Goal: Task Accomplishment & Management: Manage account settings

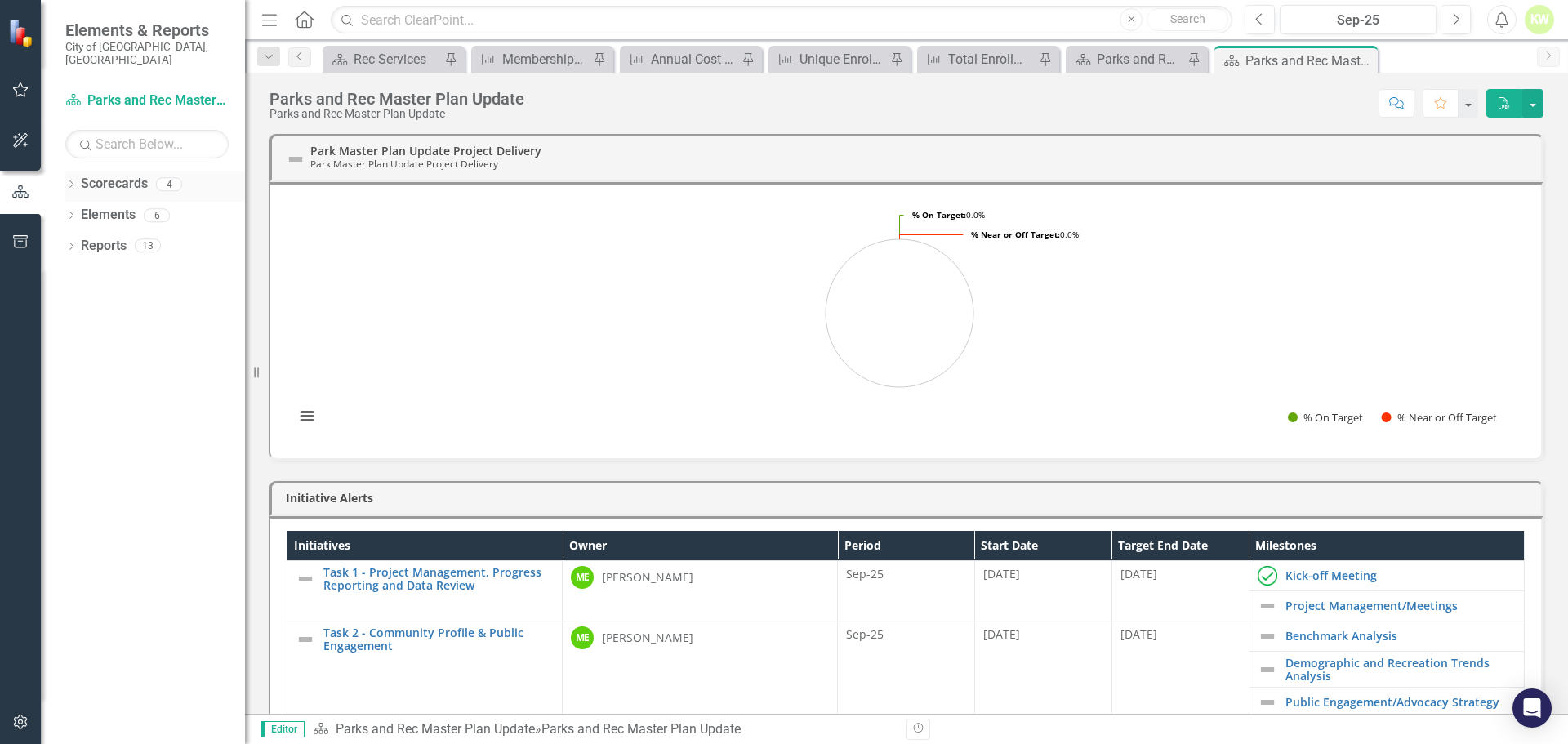
click at [72, 181] on icon "Dropdown" at bounding box center [71, 186] width 11 height 9
click at [98, 237] on link "Implementation of the Parks and Recreation Master Plan" at bounding box center [167, 246] width 155 height 18
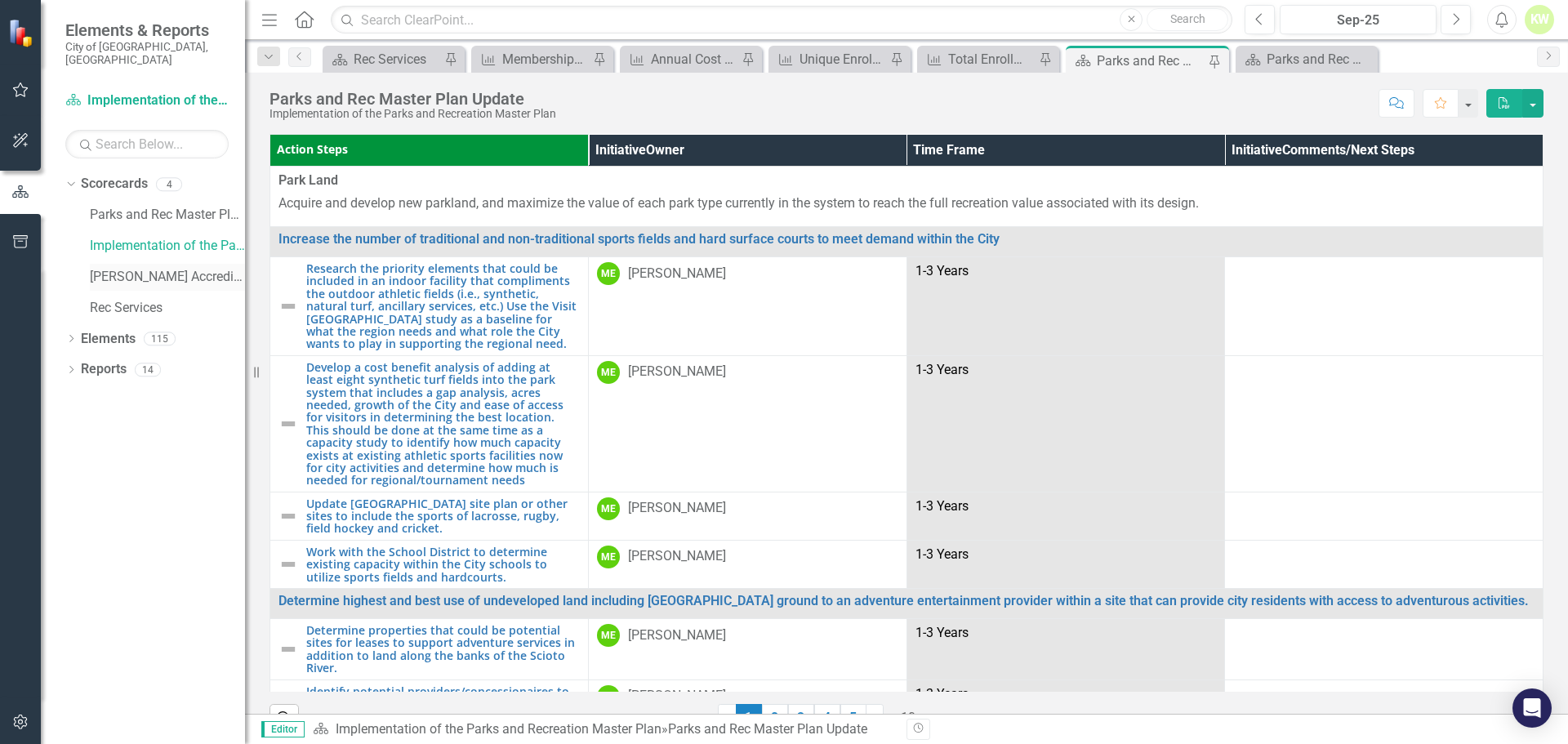
click at [182, 268] on link "[PERSON_NAME] Accreditation Tracker" at bounding box center [167, 277] width 155 height 18
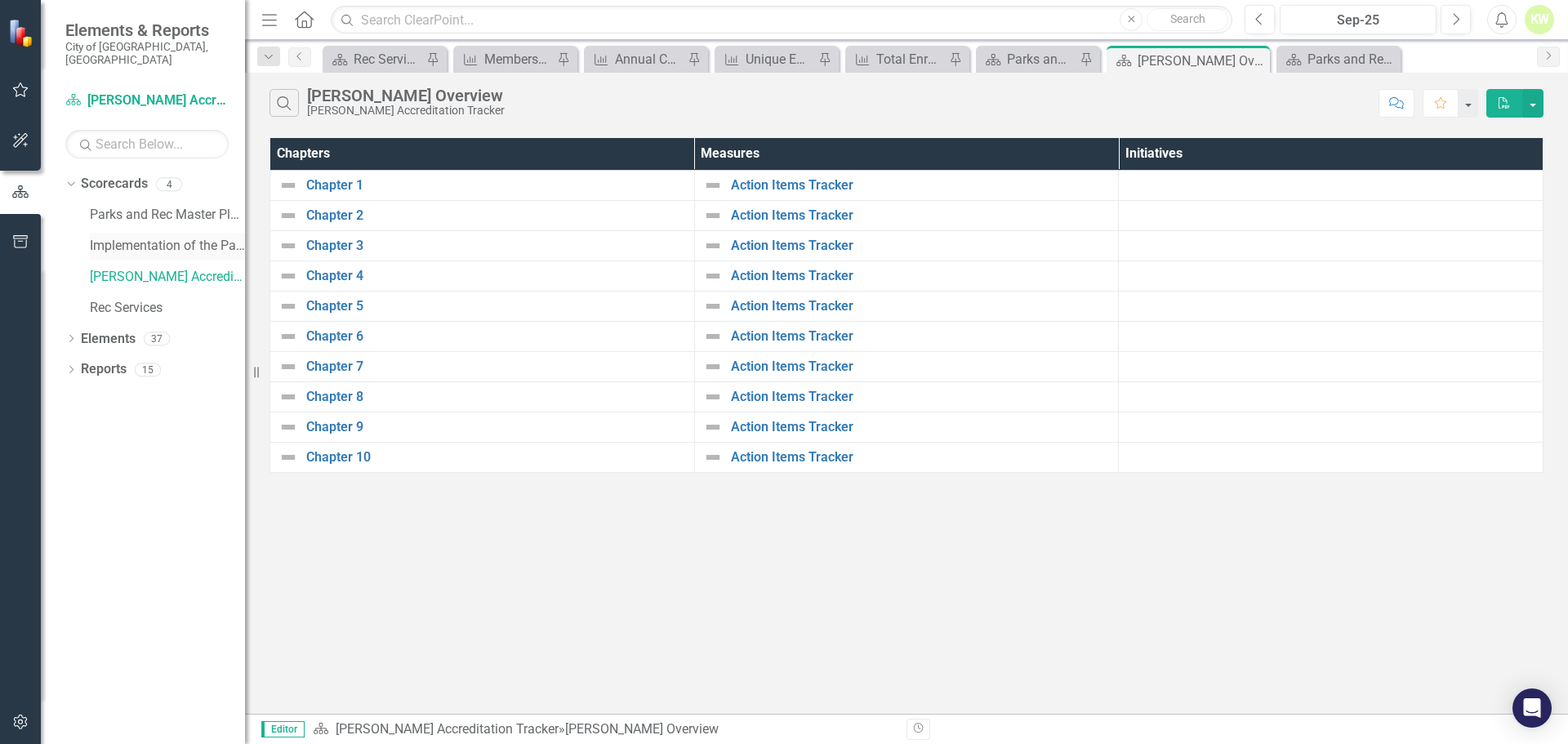
click at [97, 237] on link "Implementation of the Parks and Recreation Master Plan" at bounding box center [167, 246] width 155 height 18
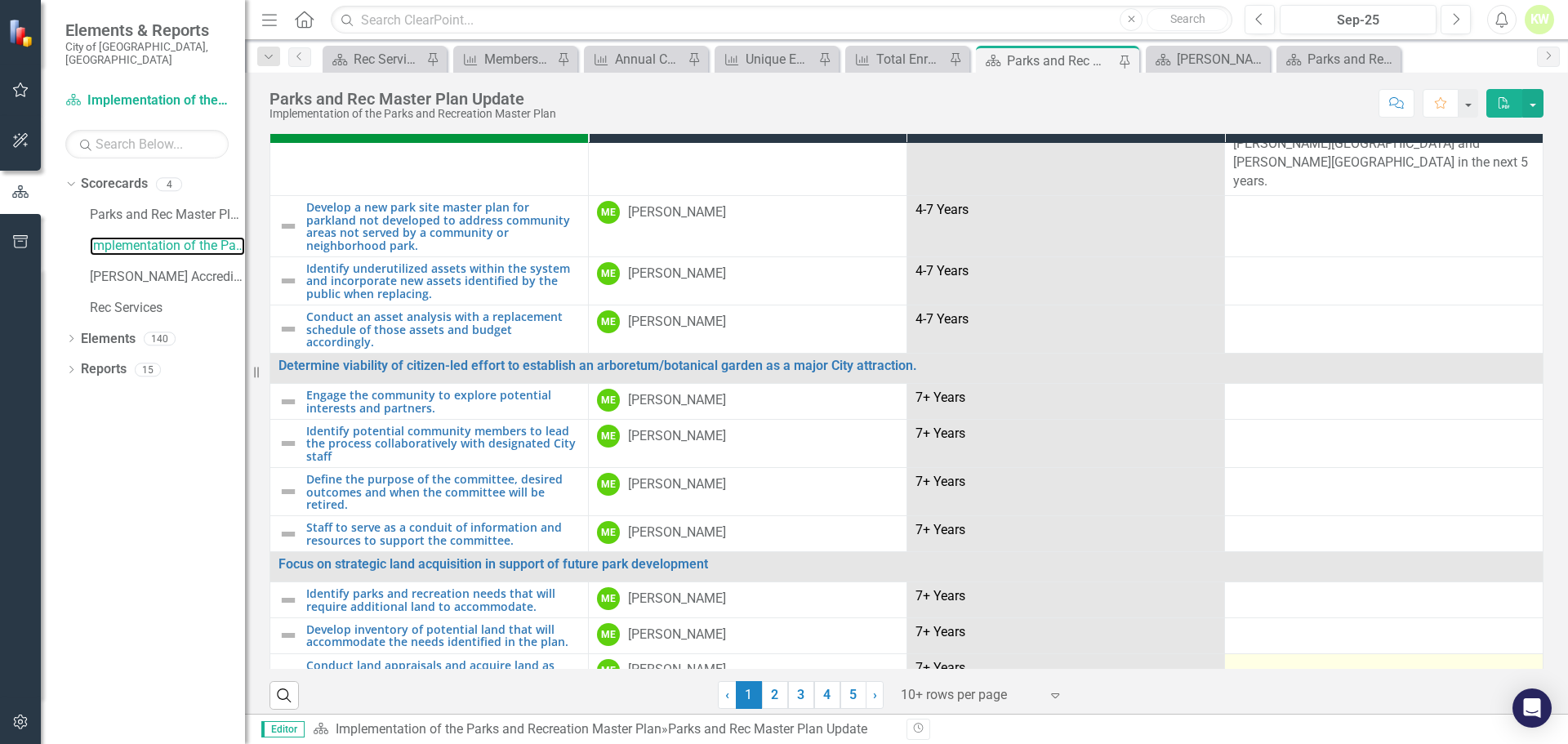
scroll to position [35, 0]
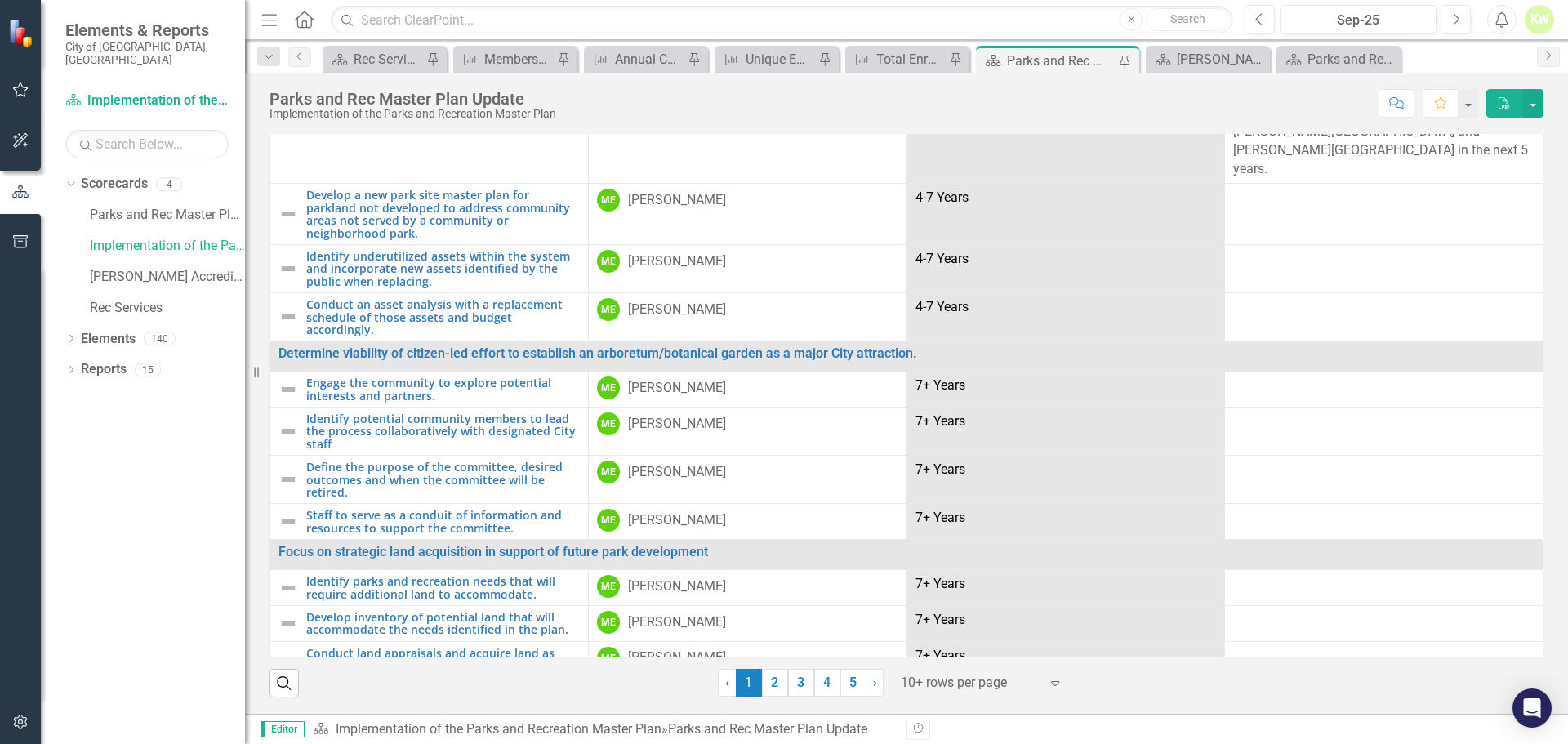
click at [977, 676] on div at bounding box center [970, 683] width 139 height 22
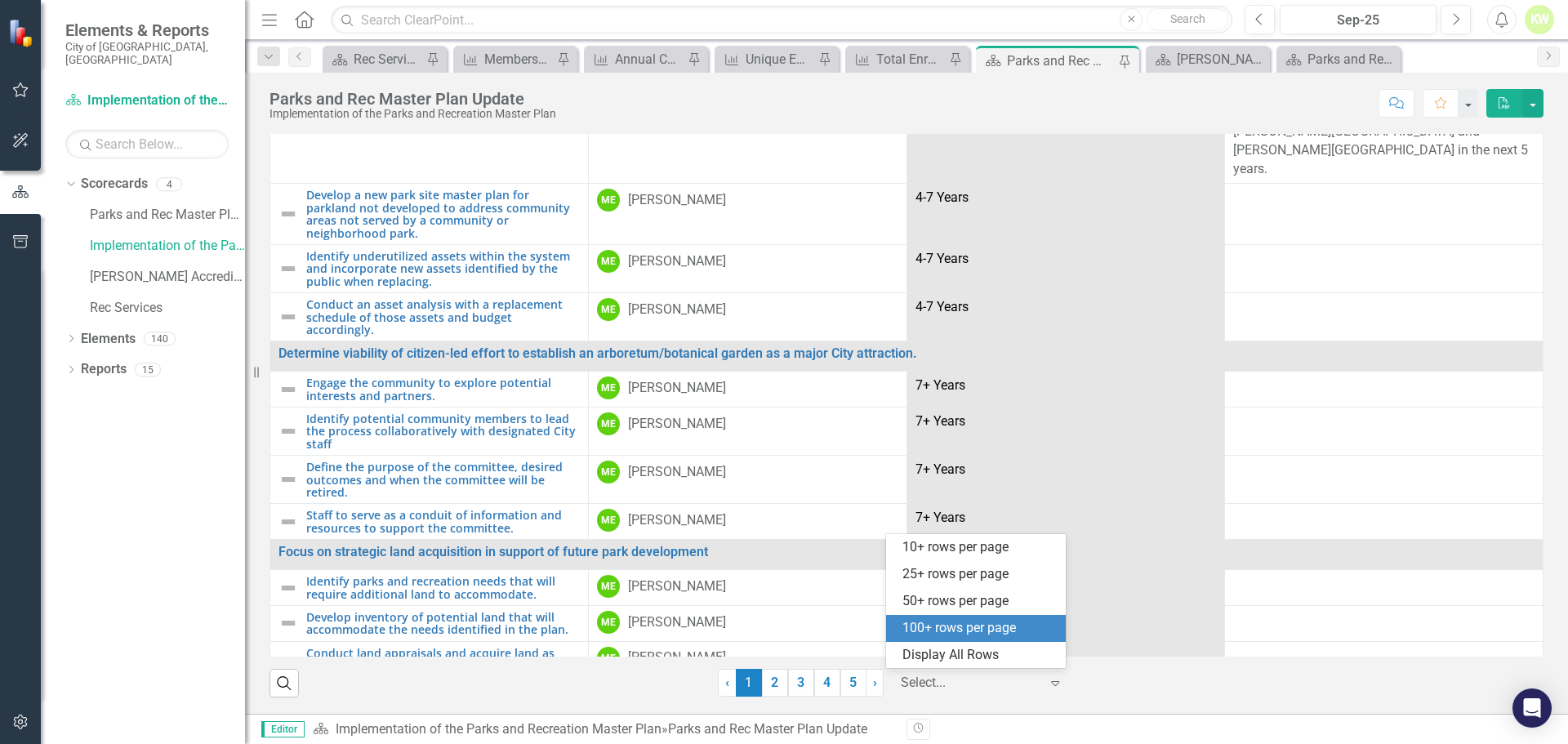
click at [962, 624] on div "100+ rows per page" at bounding box center [979, 628] width 153 height 18
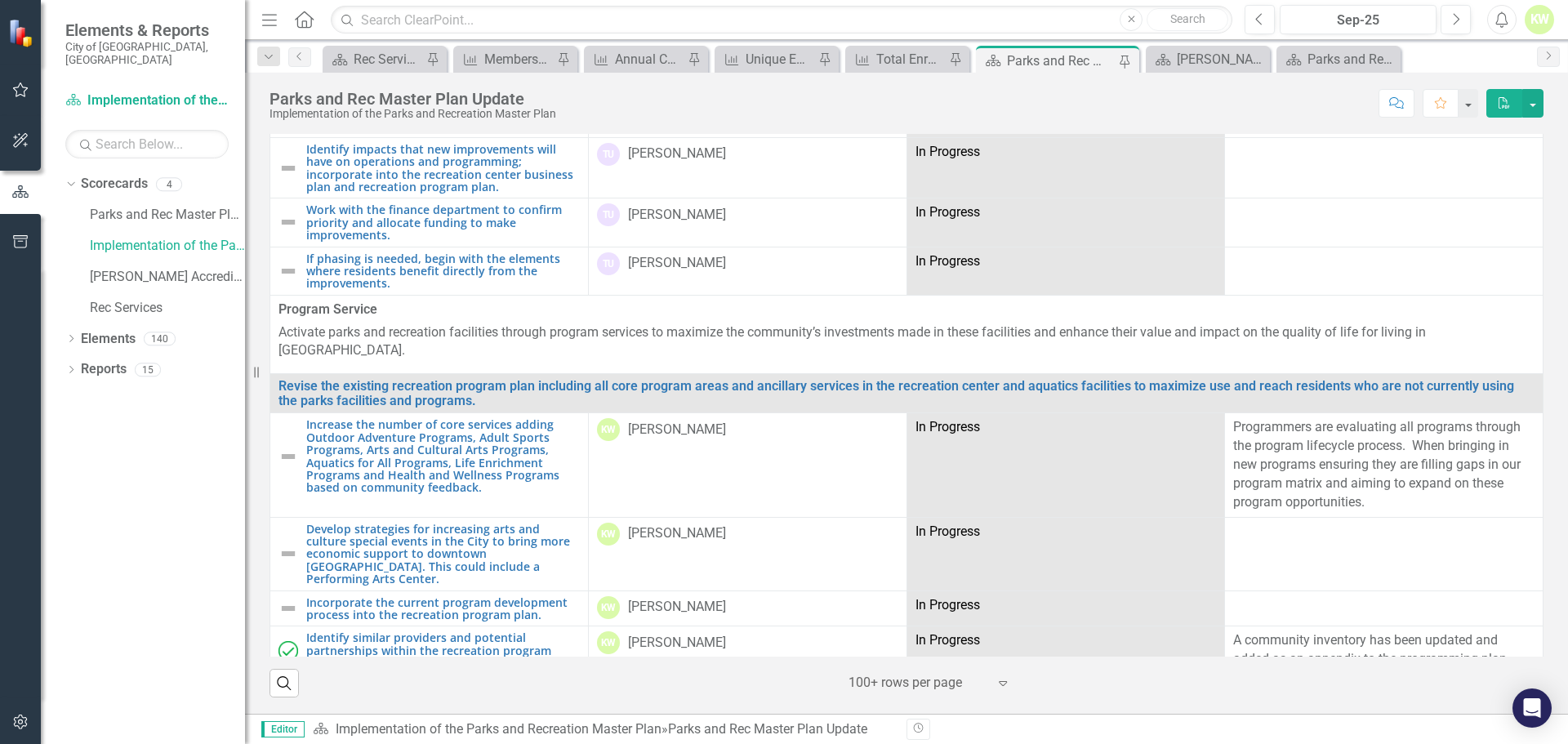
scroll to position [2120, 0]
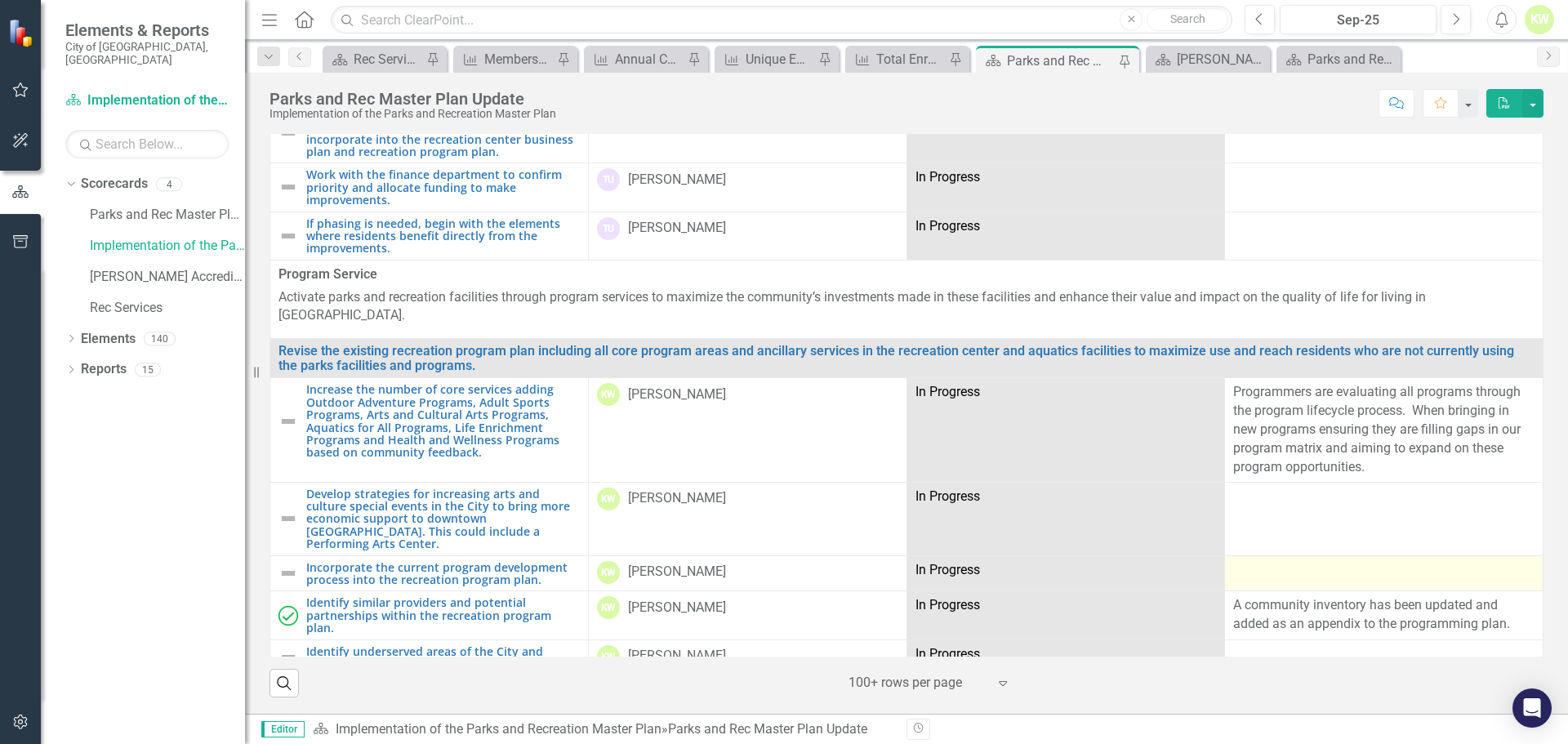
click at [1288, 561] on div at bounding box center [1384, 570] width 301 height 19
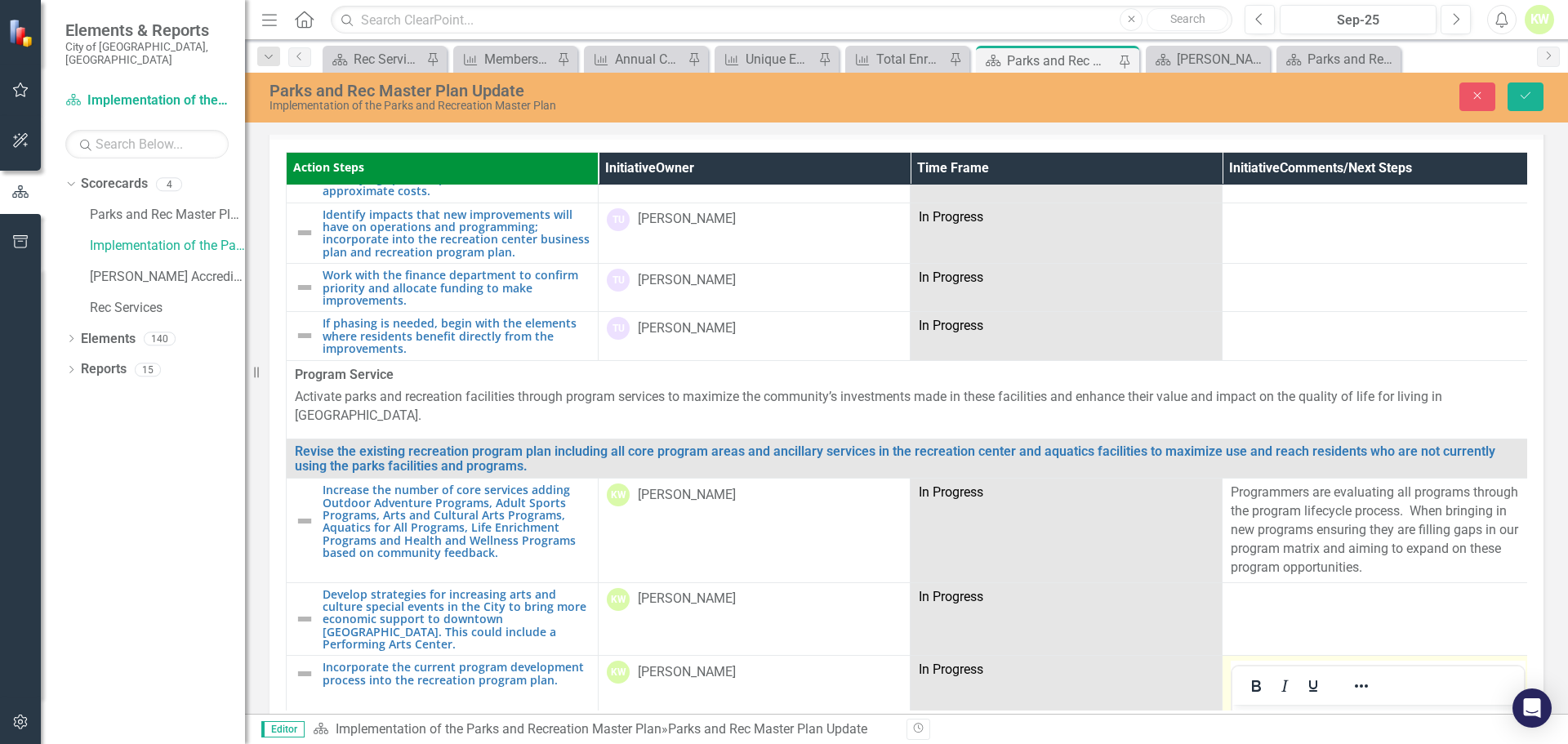
scroll to position [0, 0]
click at [1302, 722] on p "Rich Text Area. Press ALT-0 for help." at bounding box center [1378, 718] width 284 height 19
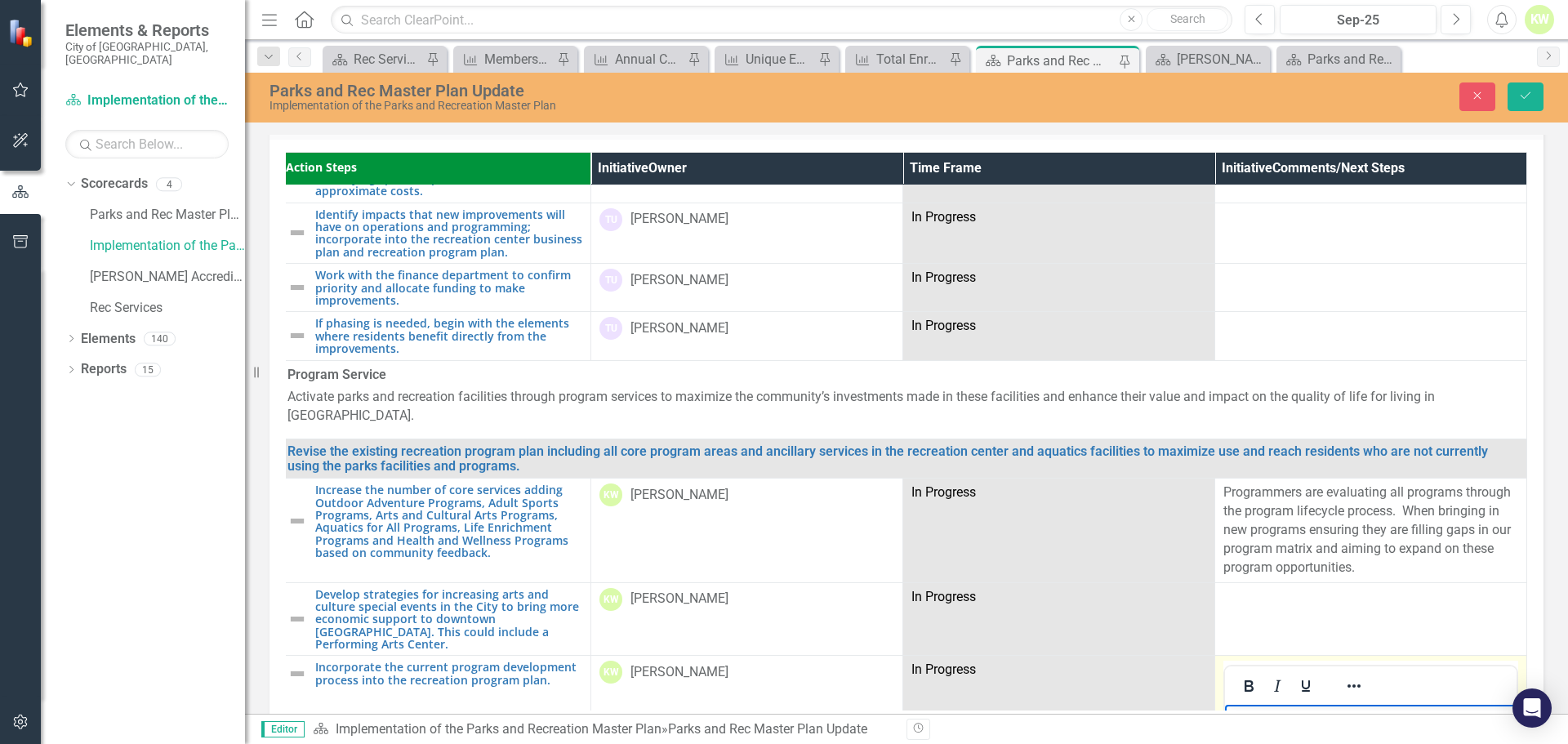
scroll to position [2120, 13]
click at [1535, 99] on button "Save" at bounding box center [1526, 96] width 36 height 28
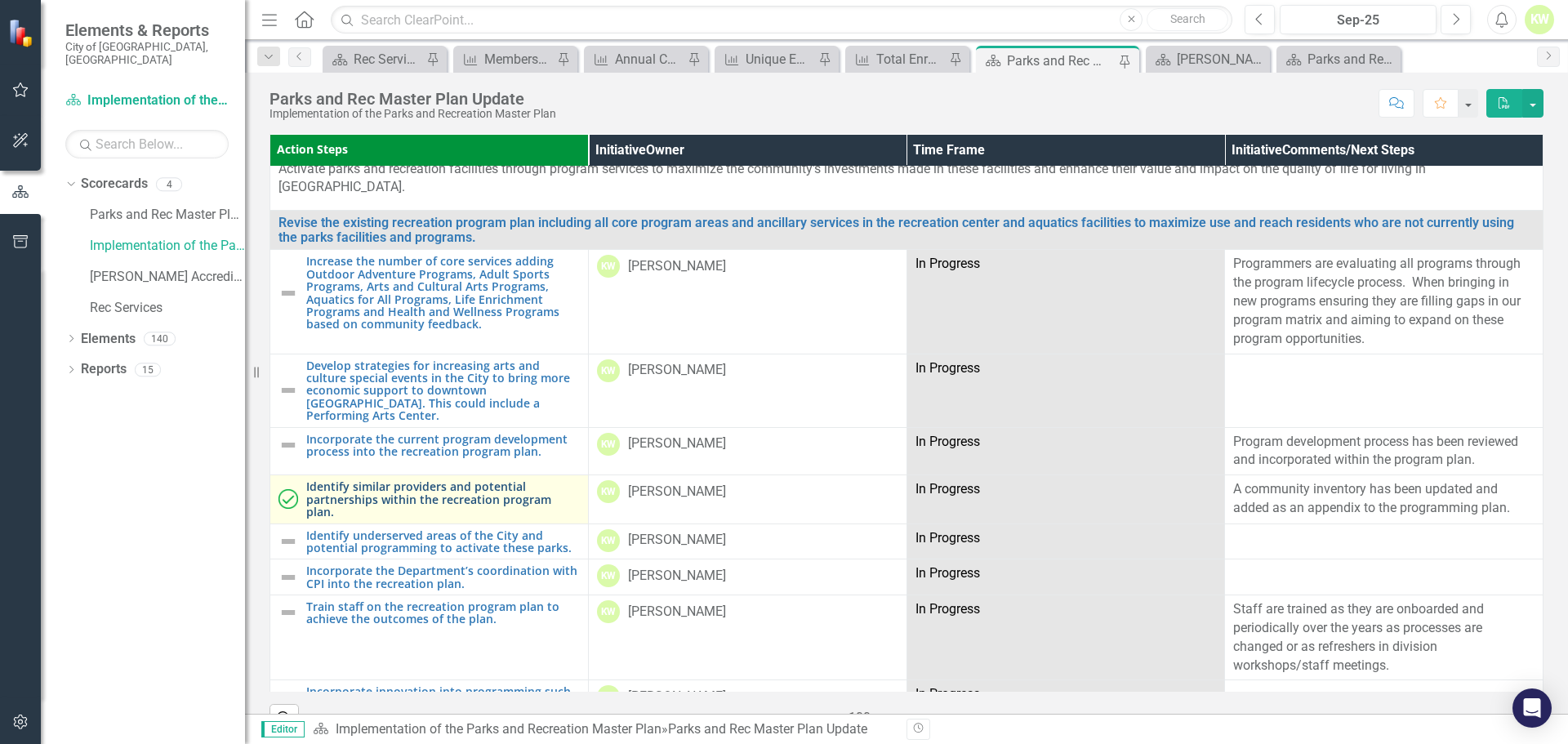
scroll to position [2287, 0]
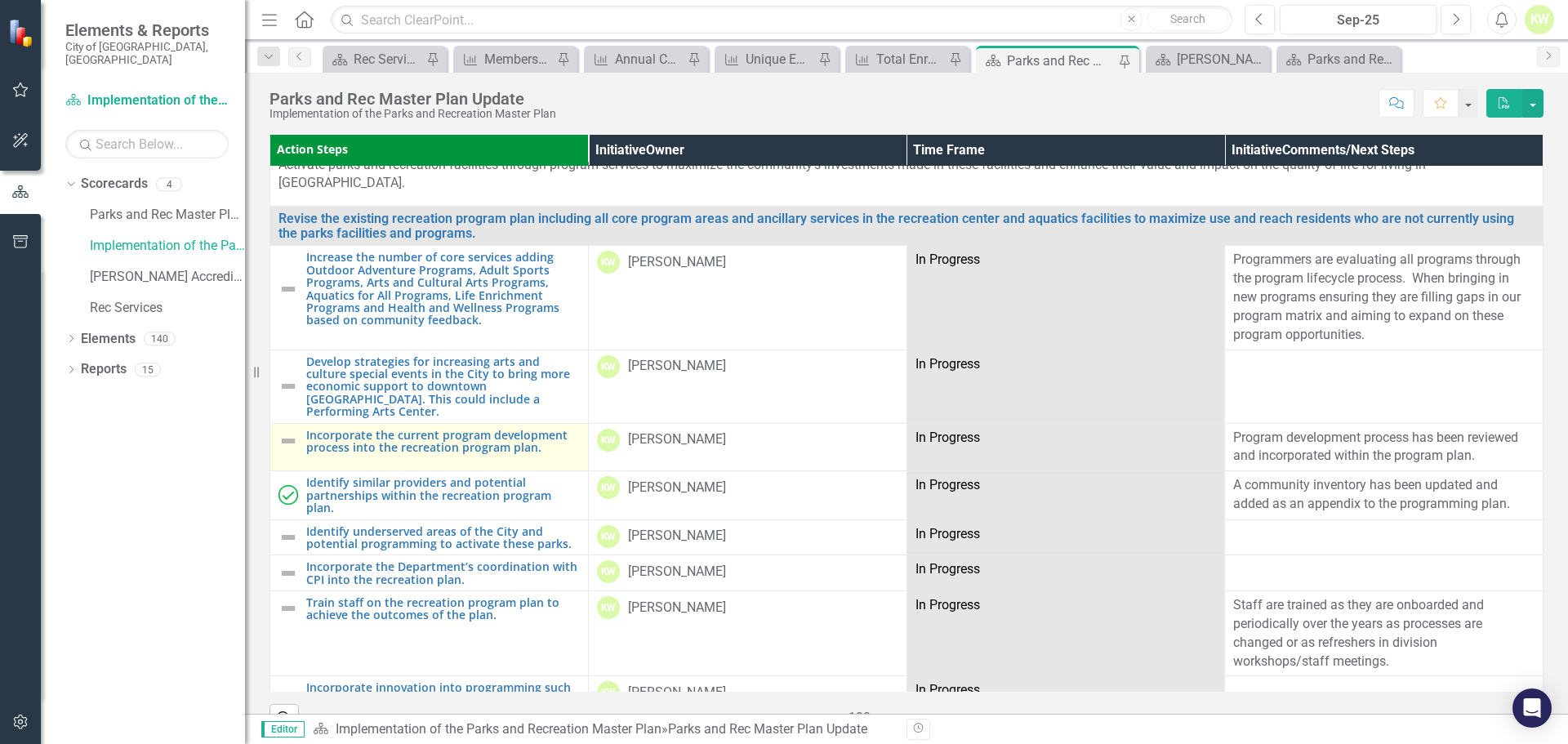
click at [288, 432] on img at bounding box center [288, 441] width 19 height 19
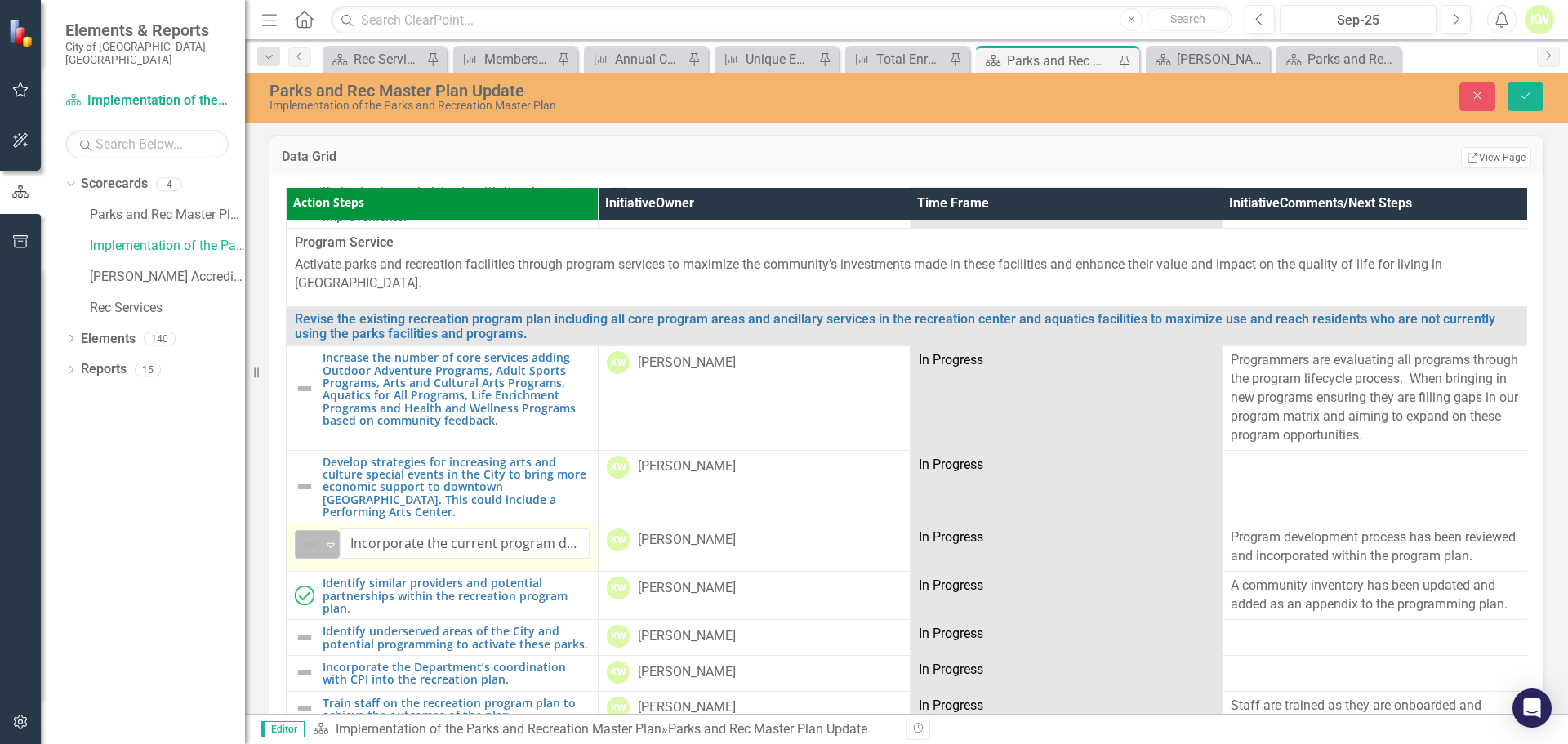
click at [310, 535] on img at bounding box center [309, 544] width 19 height 19
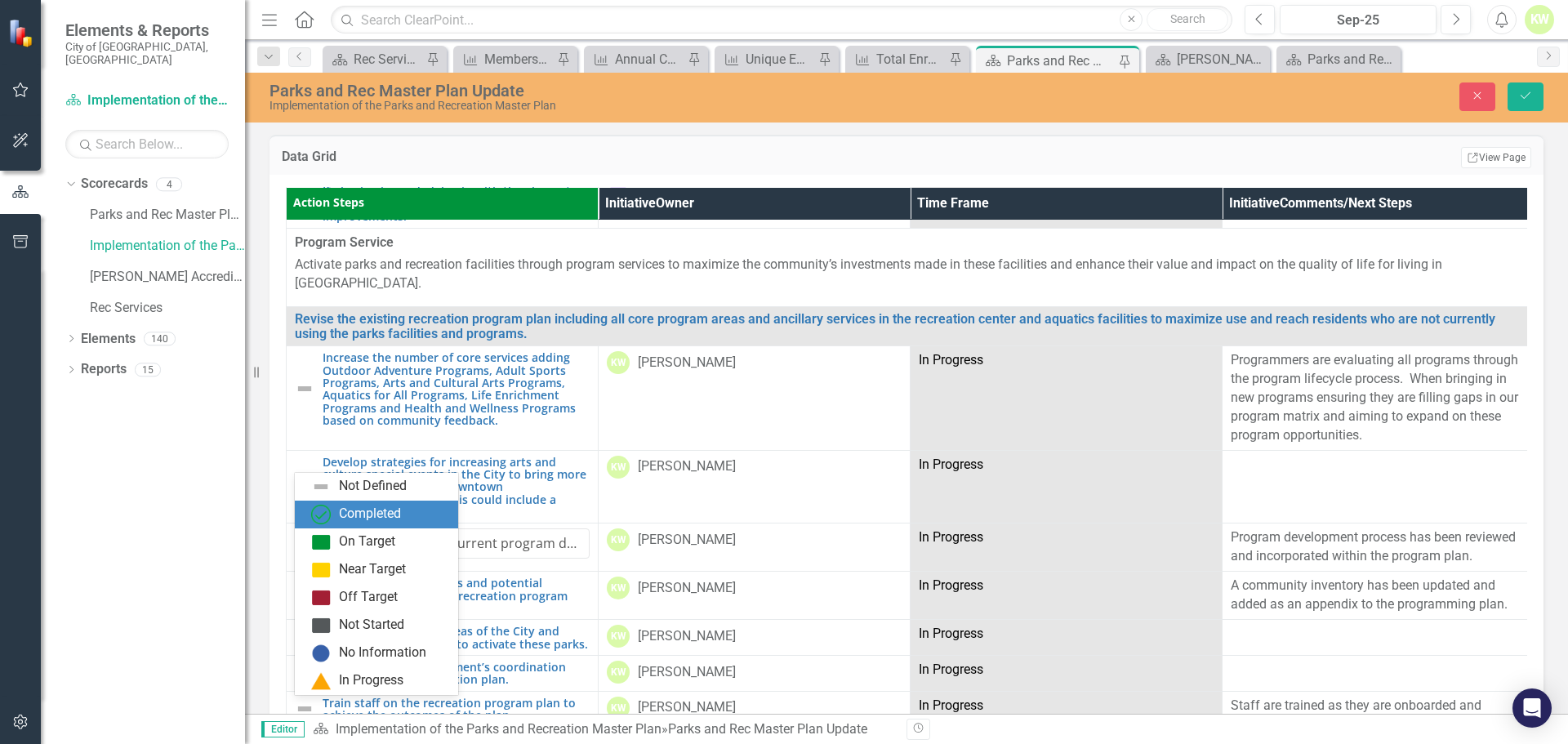
click at [352, 520] on div "Completed" at bounding box center [370, 514] width 62 height 18
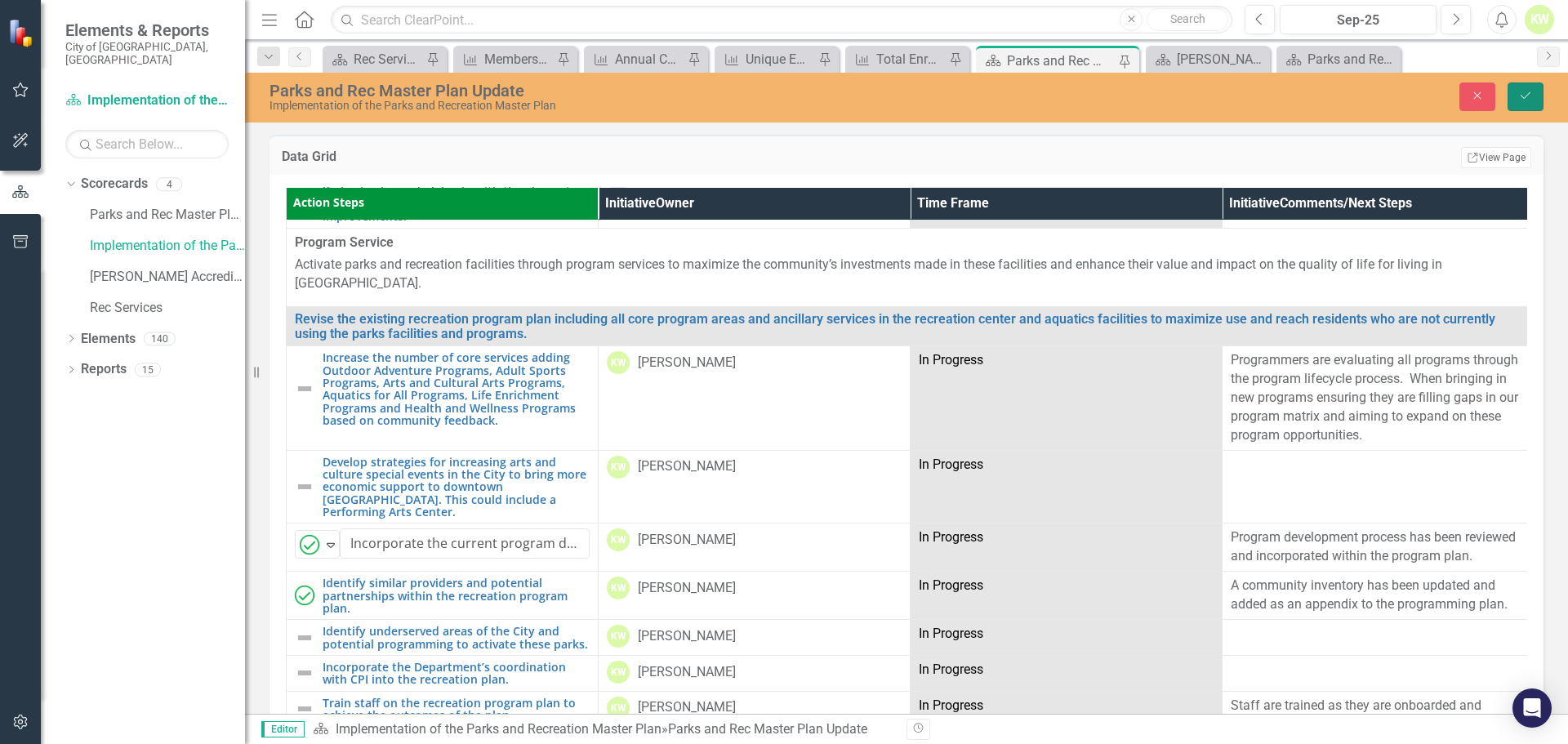
click at [1521, 100] on icon "Save" at bounding box center [1526, 96] width 15 height 11
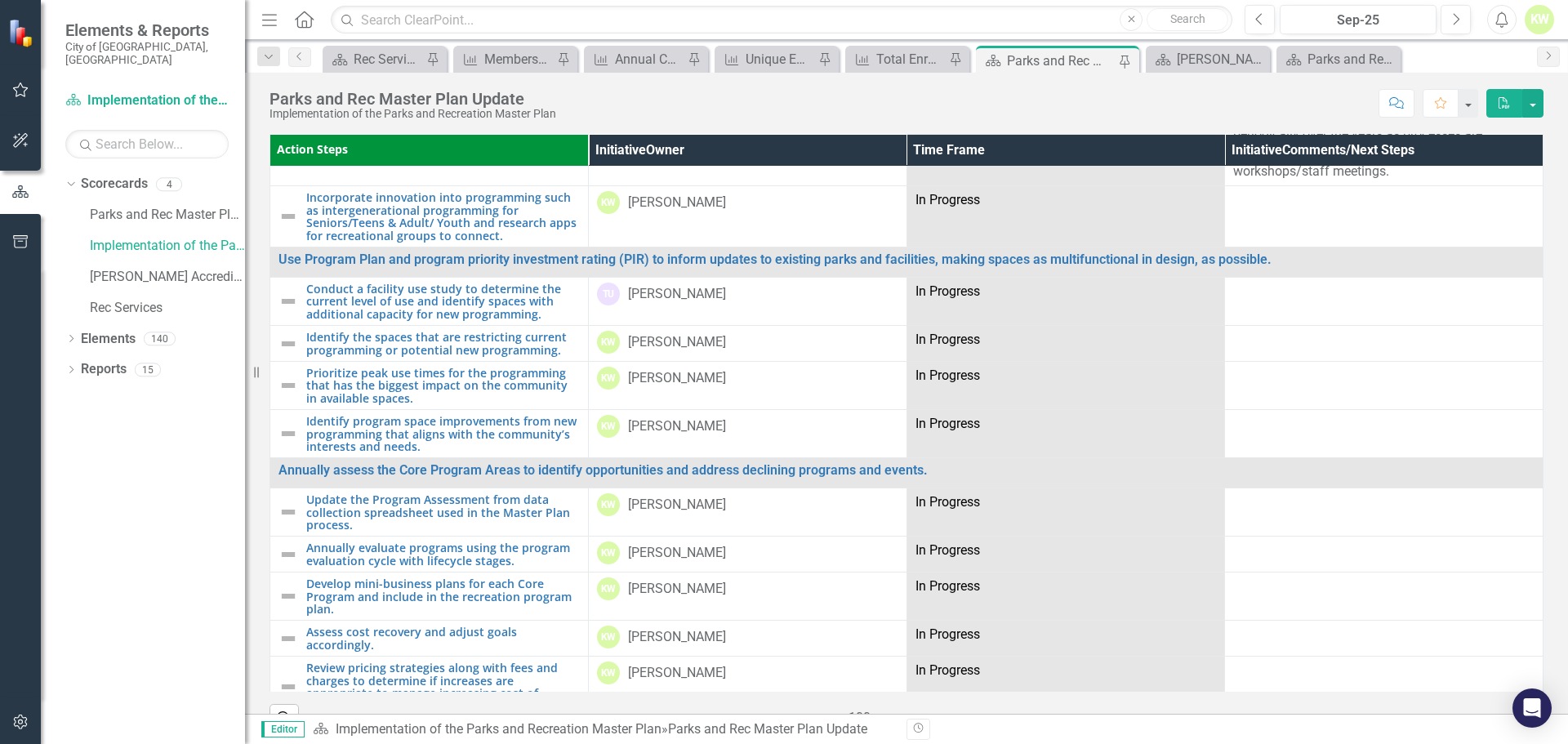
scroll to position [2451, 0]
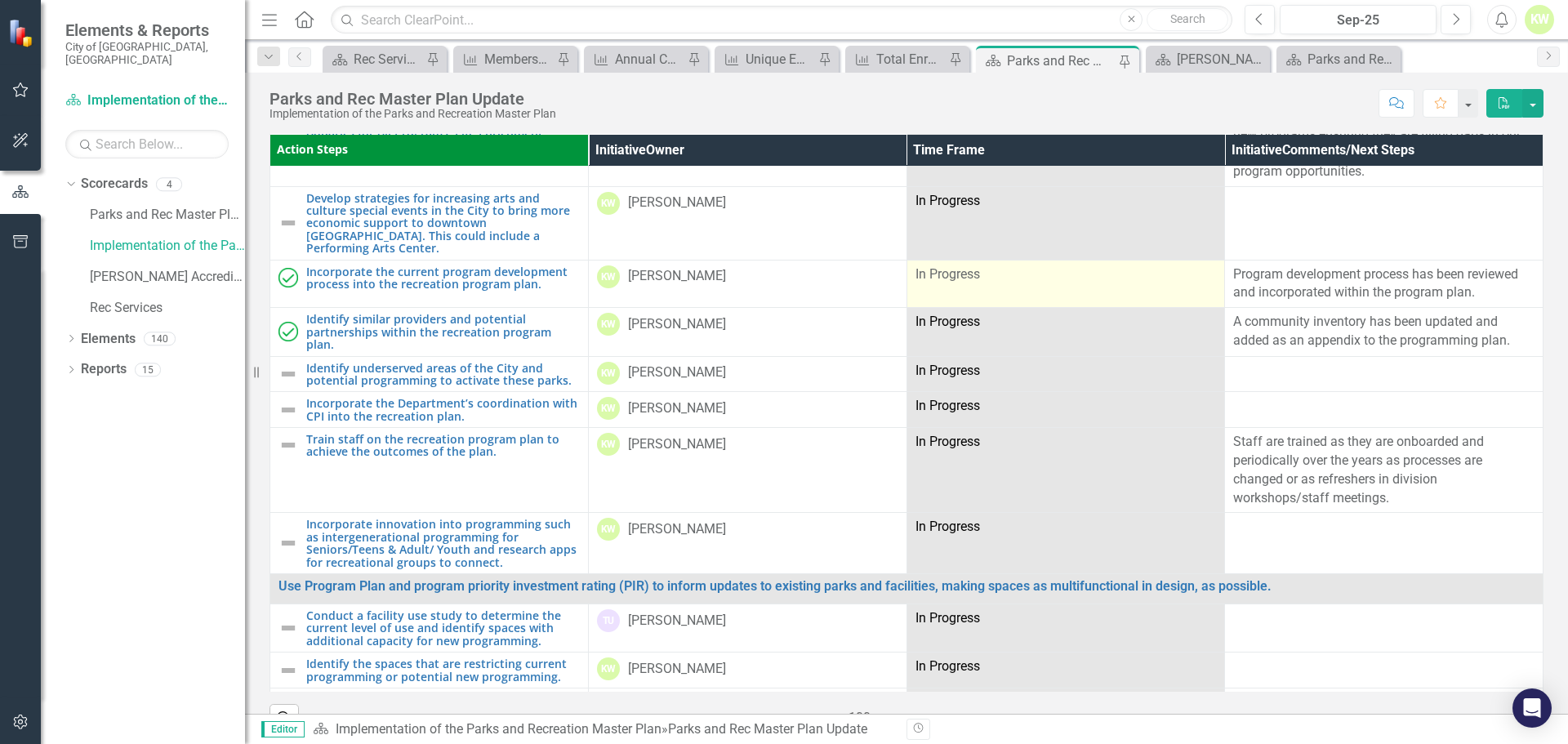
click at [1013, 284] on div "In Progress" at bounding box center [1066, 275] width 301 height 18
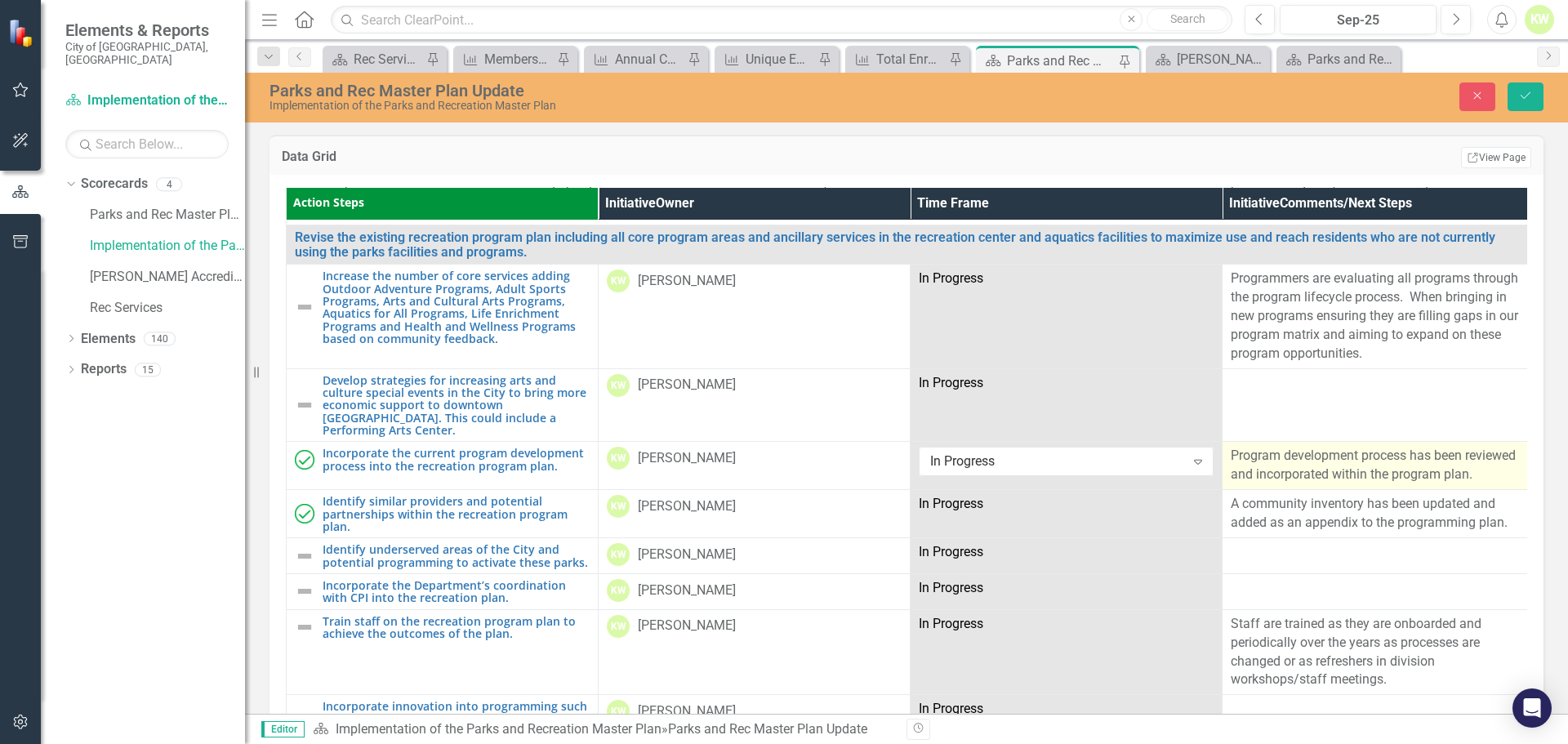
click at [1294, 446] on p "Program development process has been reviewed and incorporated within the progr…" at bounding box center [1378, 465] width 295 height 38
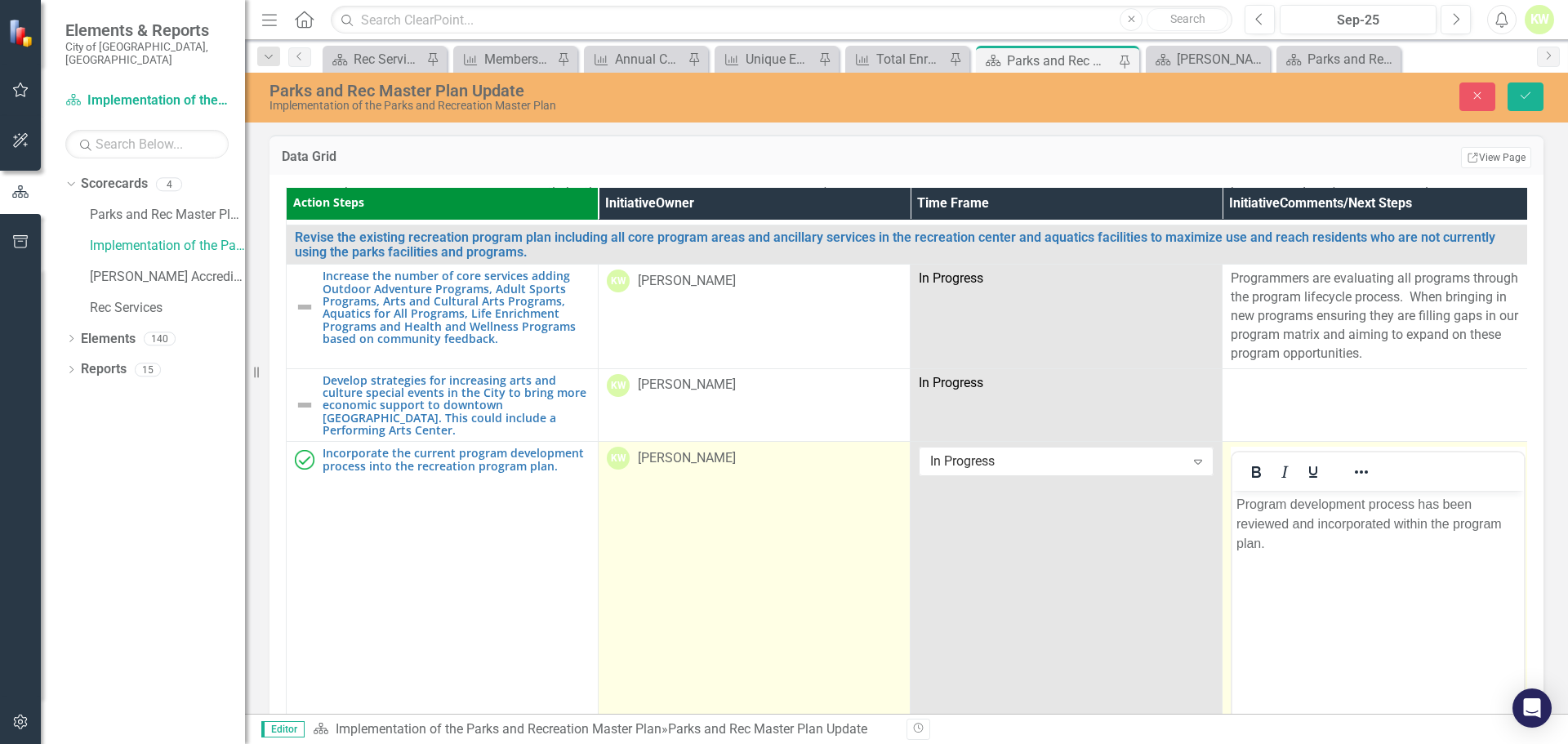
scroll to position [0, 0]
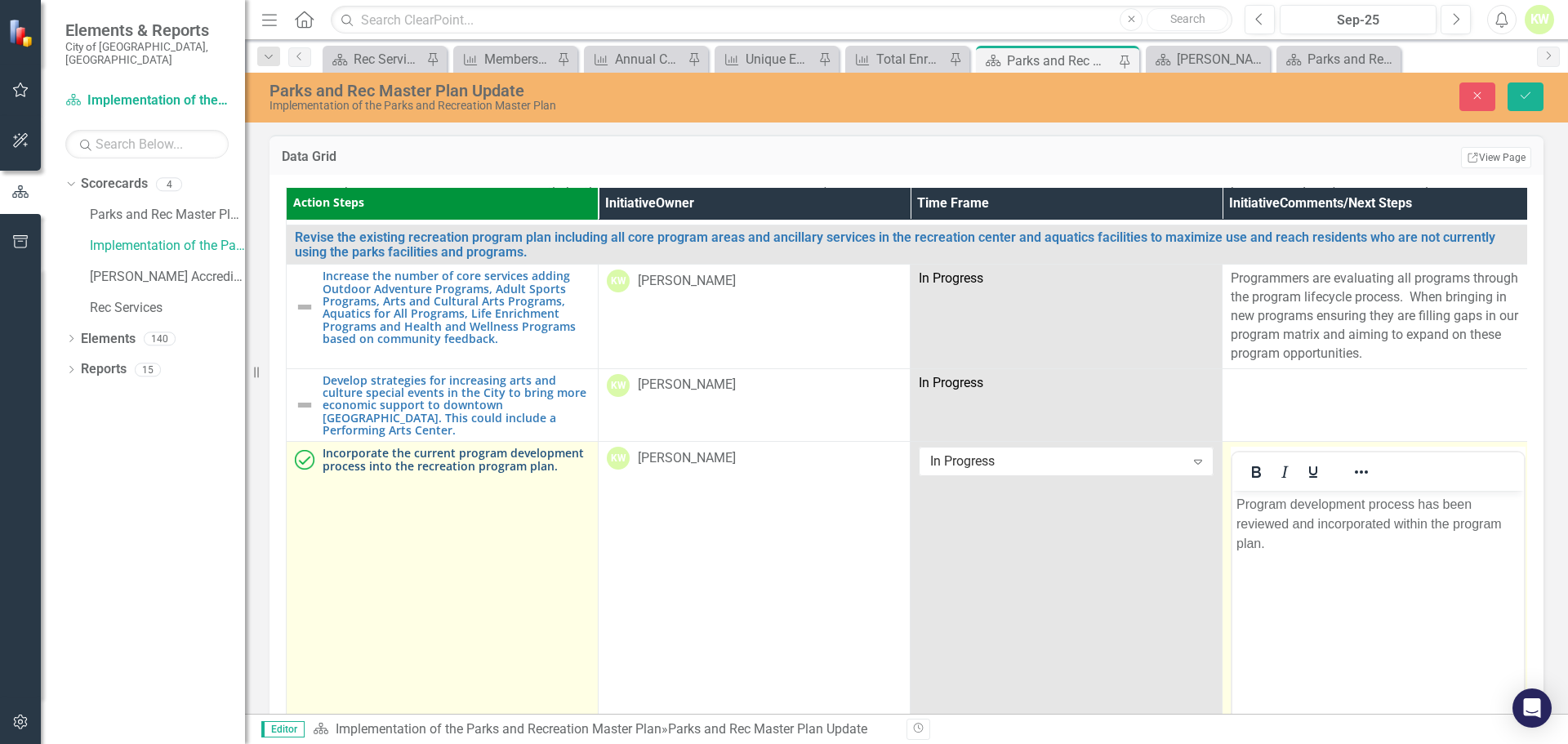
click at [548, 446] on link "Incorporate the current program development process into the recreation program…" at bounding box center [456, 459] width 267 height 26
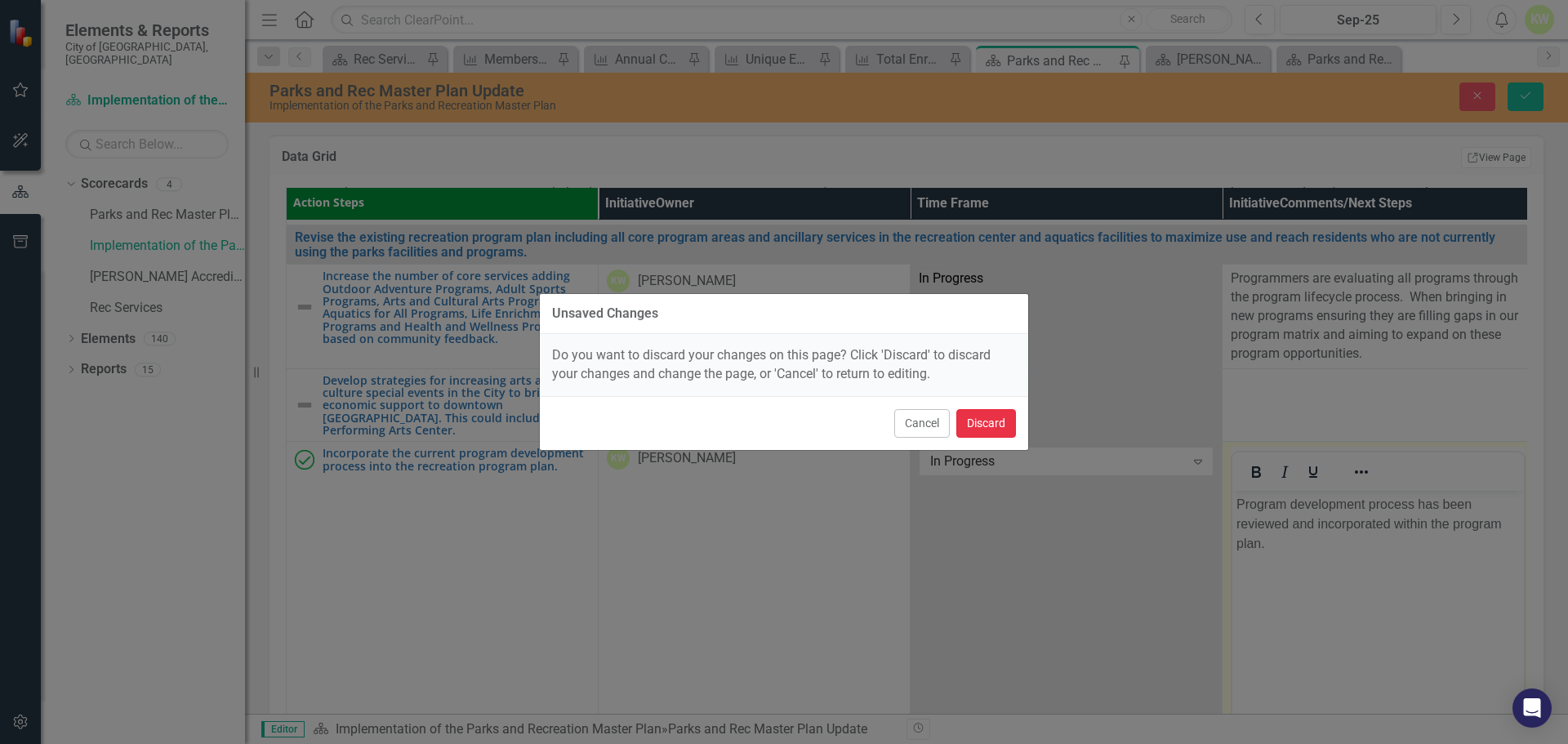
click at [999, 431] on button "Discard" at bounding box center [986, 423] width 60 height 28
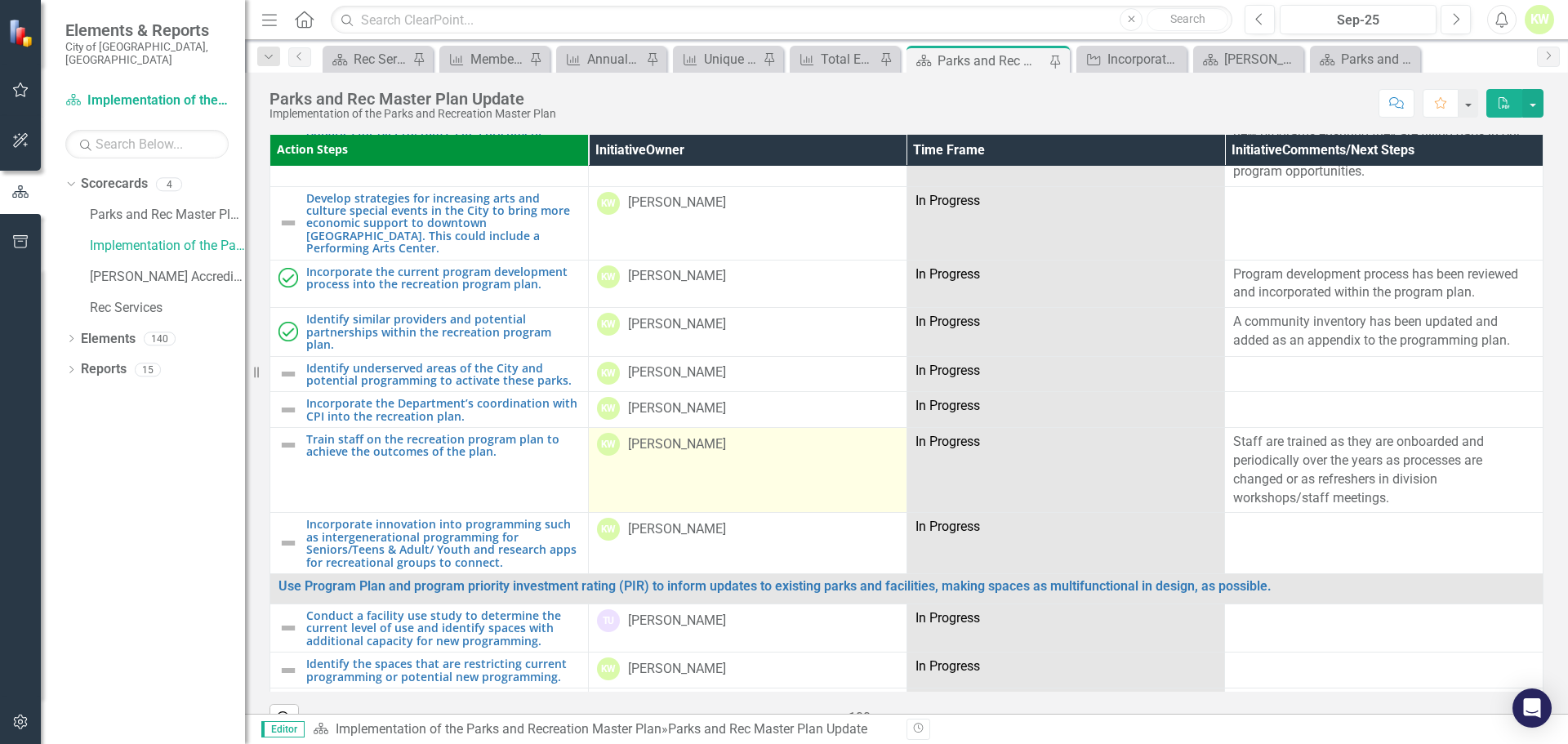
scroll to position [2369, 0]
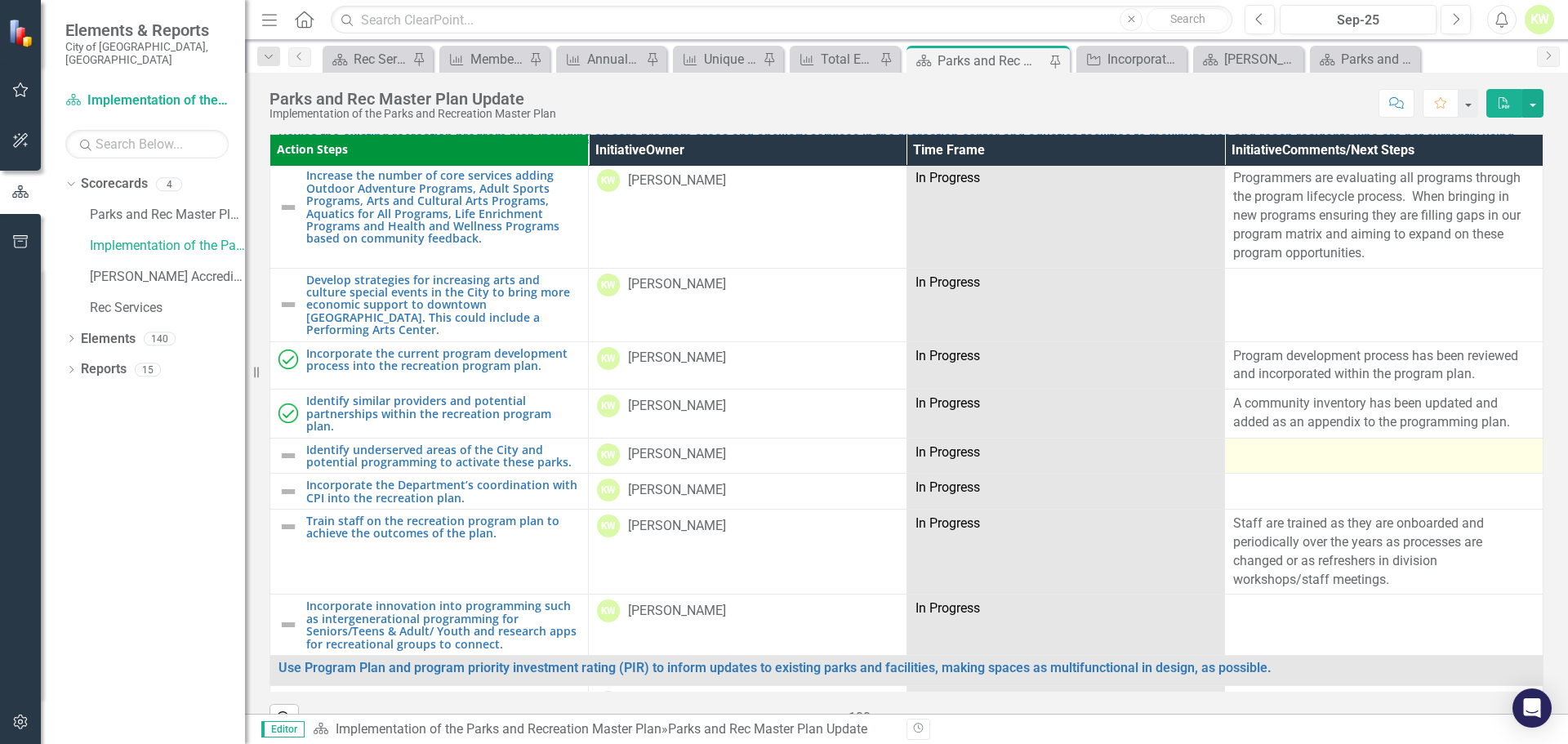
click at [1253, 444] on div at bounding box center [1384, 453] width 301 height 19
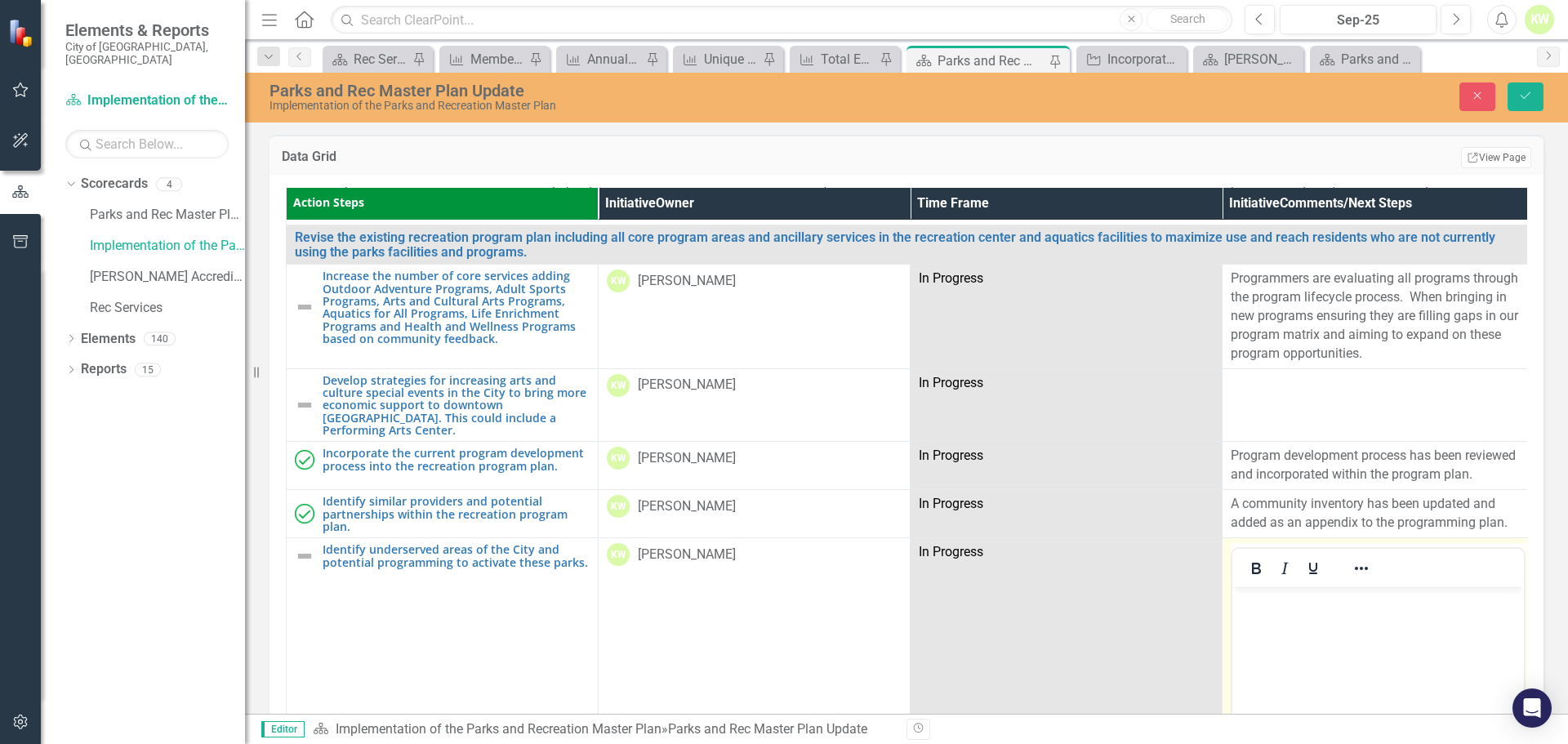
scroll to position [0, 0]
click at [1283, 616] on body "Rich Text Area. Press ALT-0 for help." at bounding box center [1378, 709] width 291 height 245
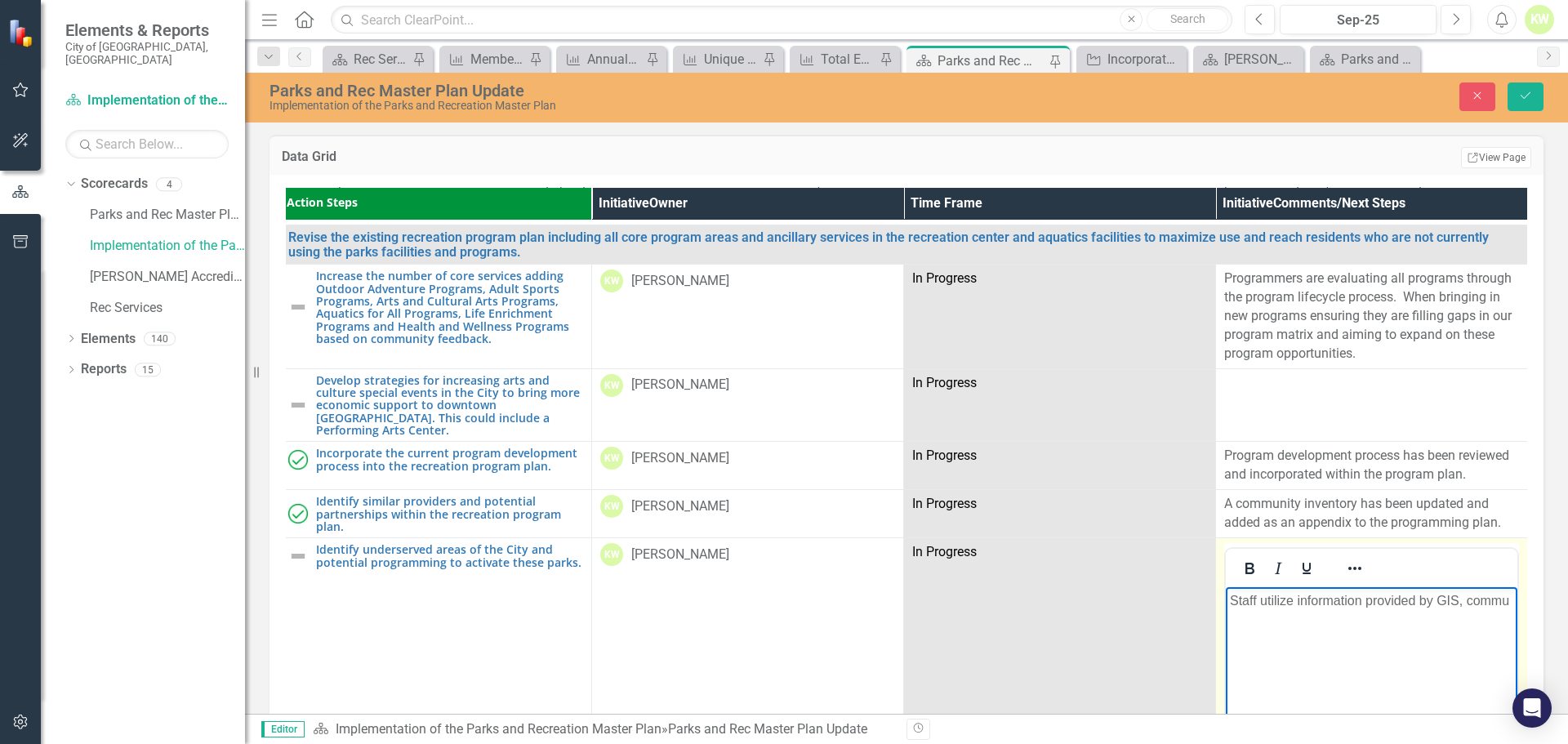
scroll to position [2369, 14]
click at [1325, 614] on p "Staff utilize information provided by GIS, community" at bounding box center [1371, 611] width 284 height 39
click at [1374, 622] on p "Staff utilize information provided by GIS, community survey results and other d…" at bounding box center [1371, 621] width 284 height 59
click at [1311, 657] on p "Staff utilize information provided by GIS, community survey results, PRMP and o…" at bounding box center [1371, 630] width 284 height 78
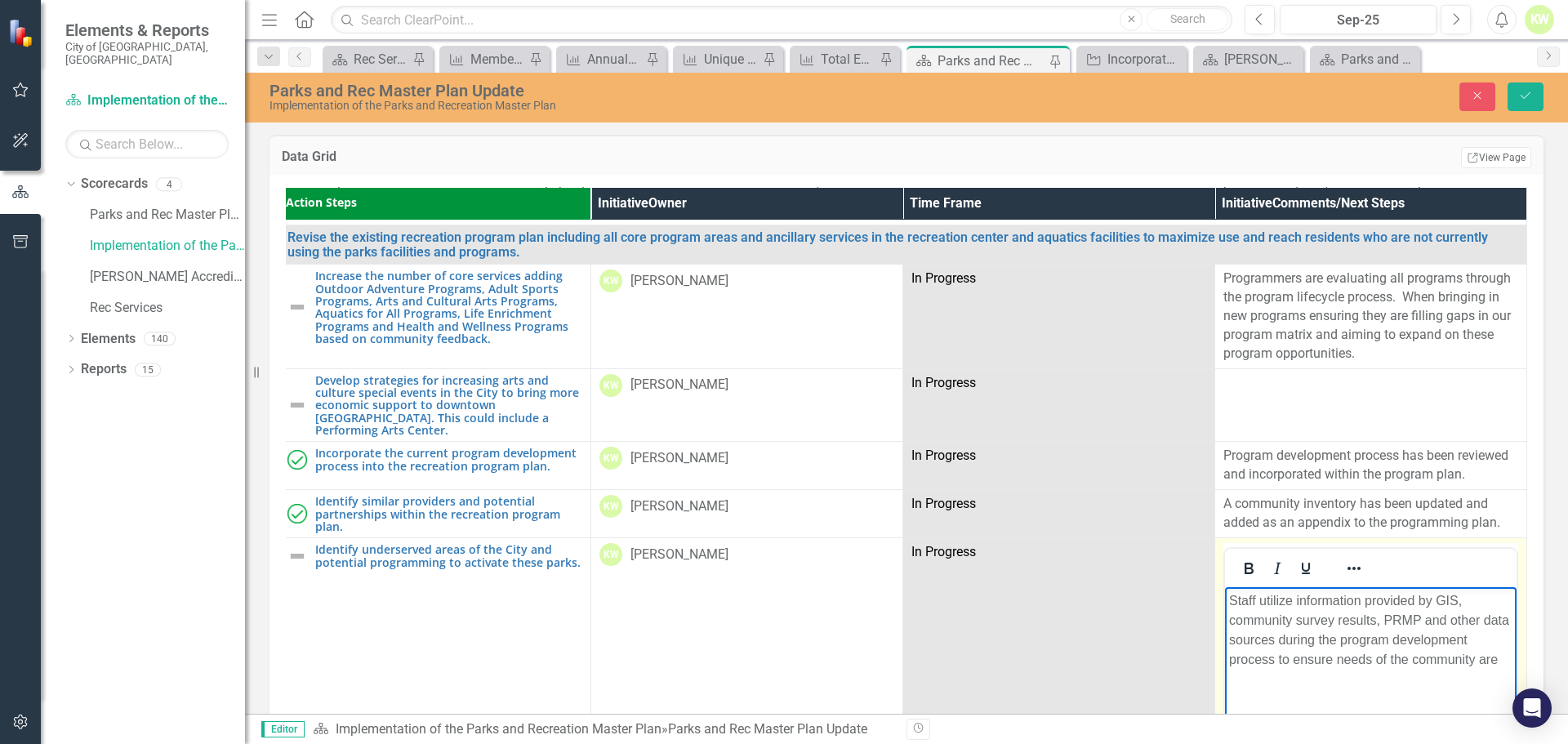
scroll to position [2369, 17]
click at [1529, 99] on icon "Save" at bounding box center [1526, 96] width 15 height 11
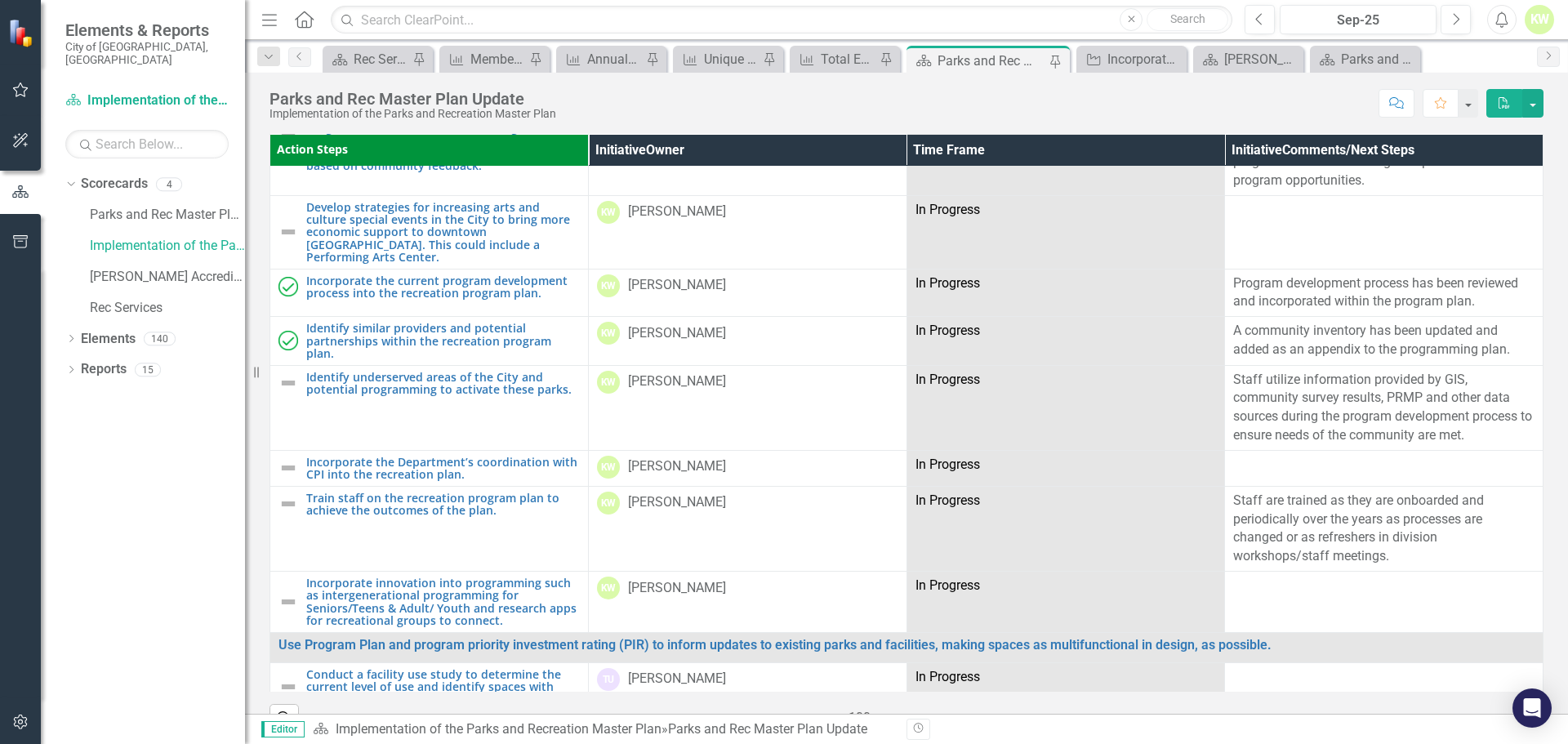
scroll to position [2451, 0]
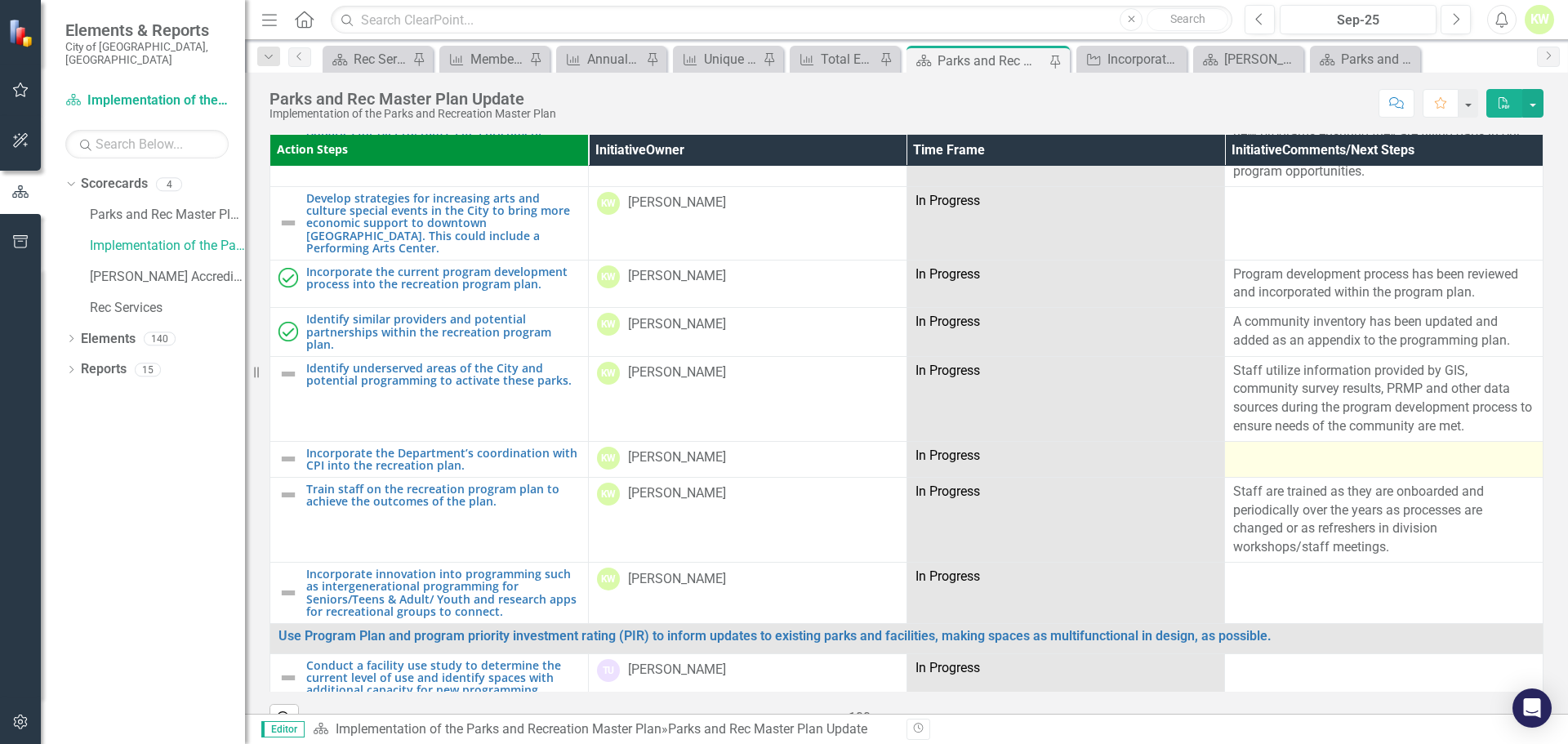
click at [1283, 446] on div at bounding box center [1384, 456] width 301 height 19
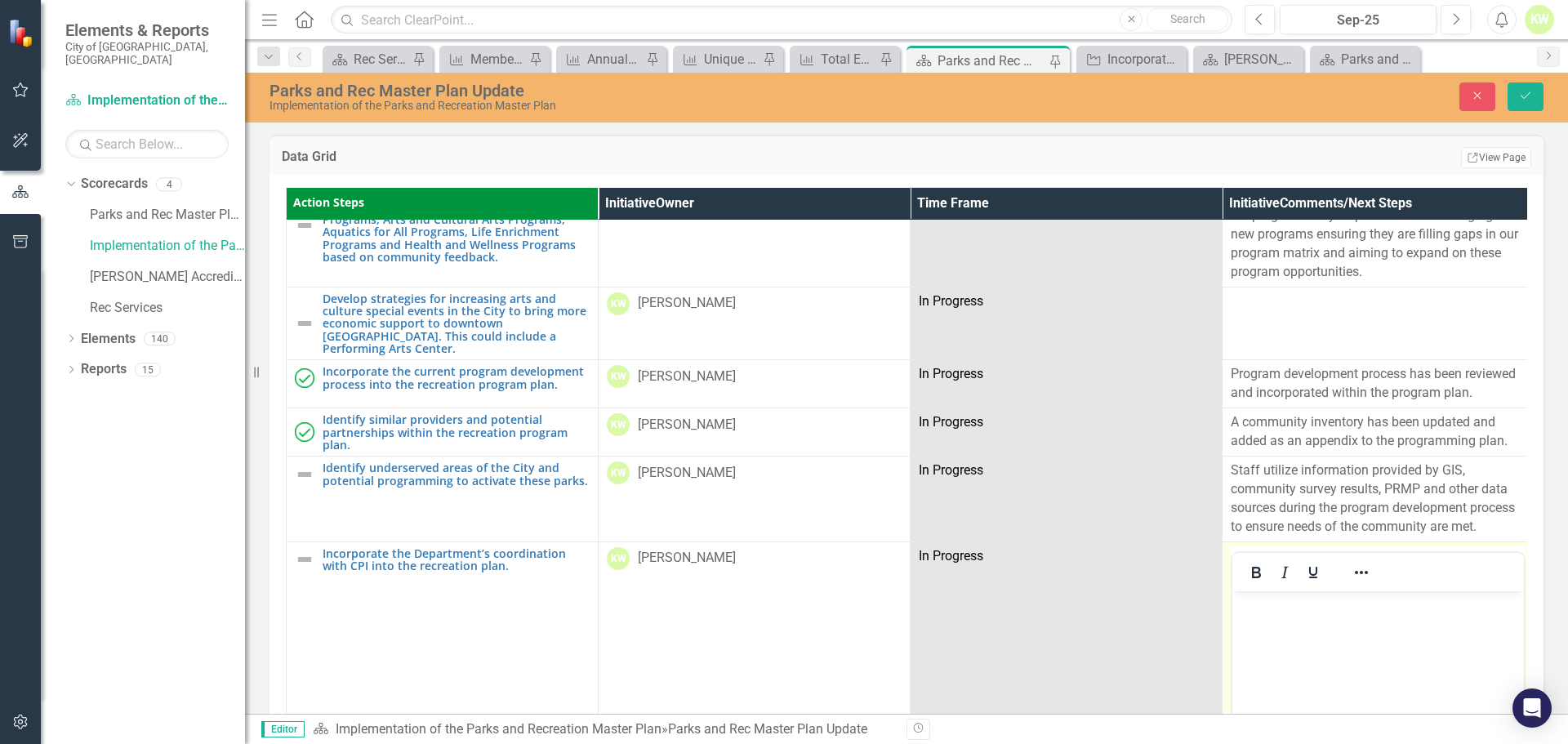
scroll to position [0, 0]
click at [1323, 643] on body "Rich Text Area. Press ALT-0 for help." at bounding box center [1378, 713] width 291 height 245
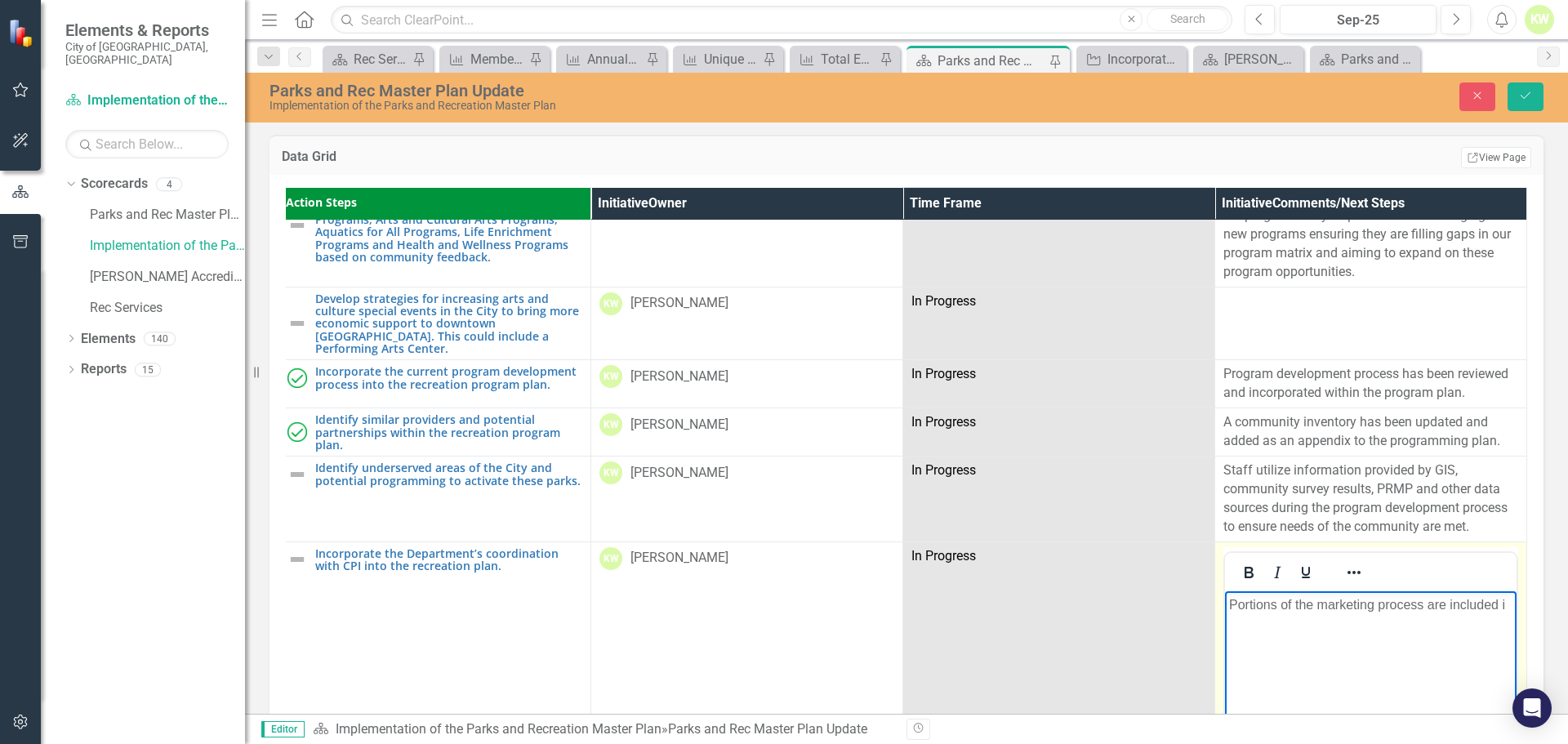
scroll to position [2451, 17]
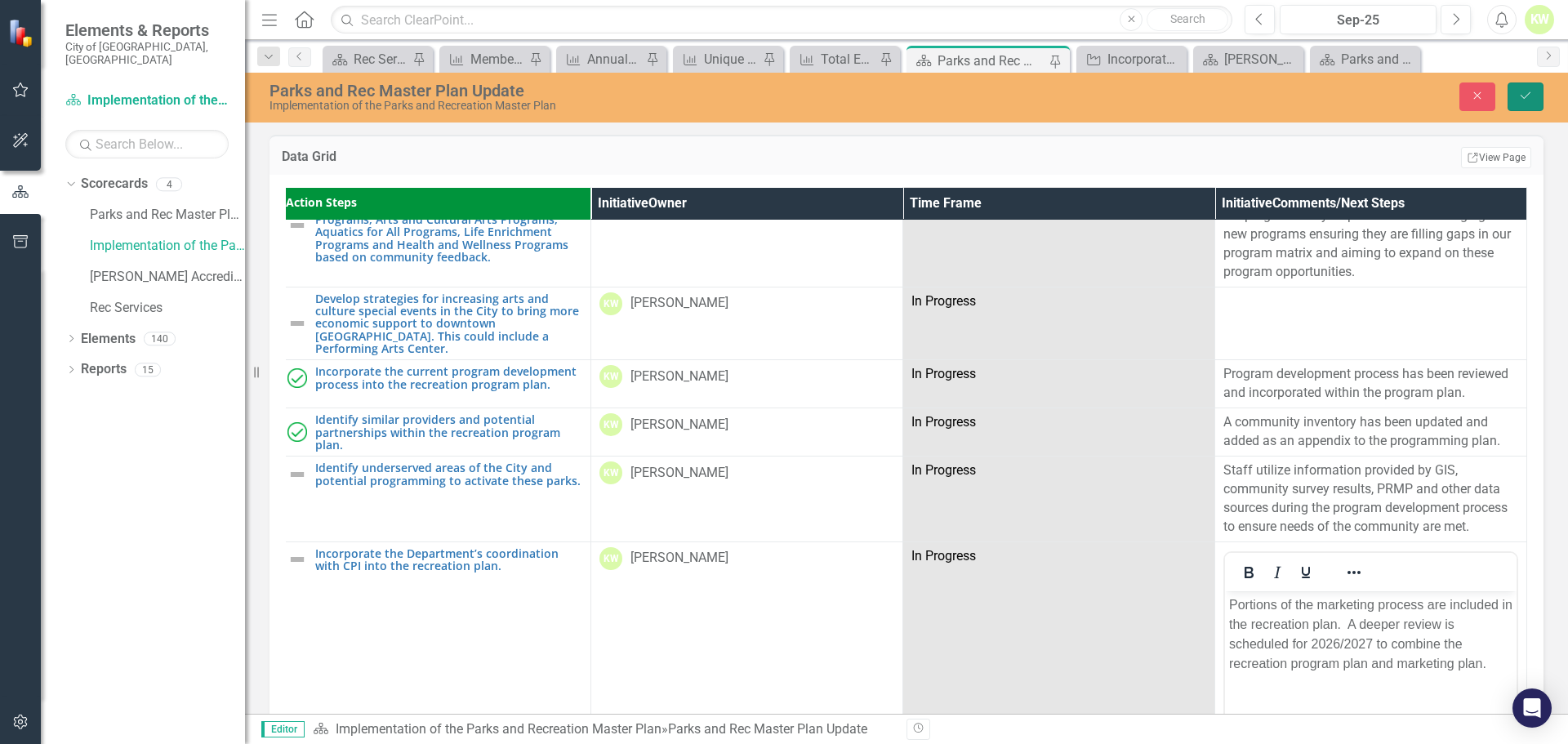
click at [1524, 96] on icon "Save" at bounding box center [1526, 96] width 15 height 11
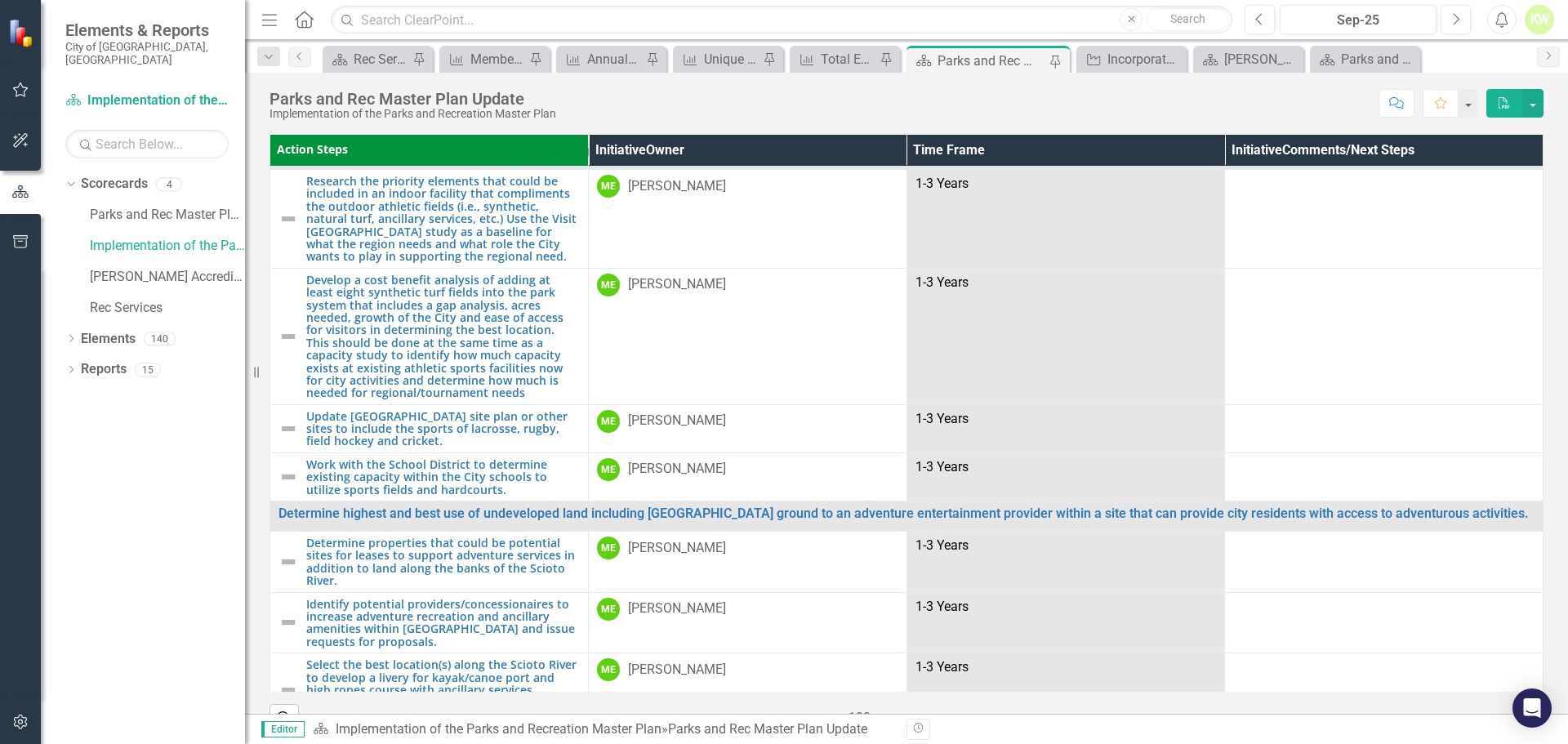
scroll to position [0, 0]
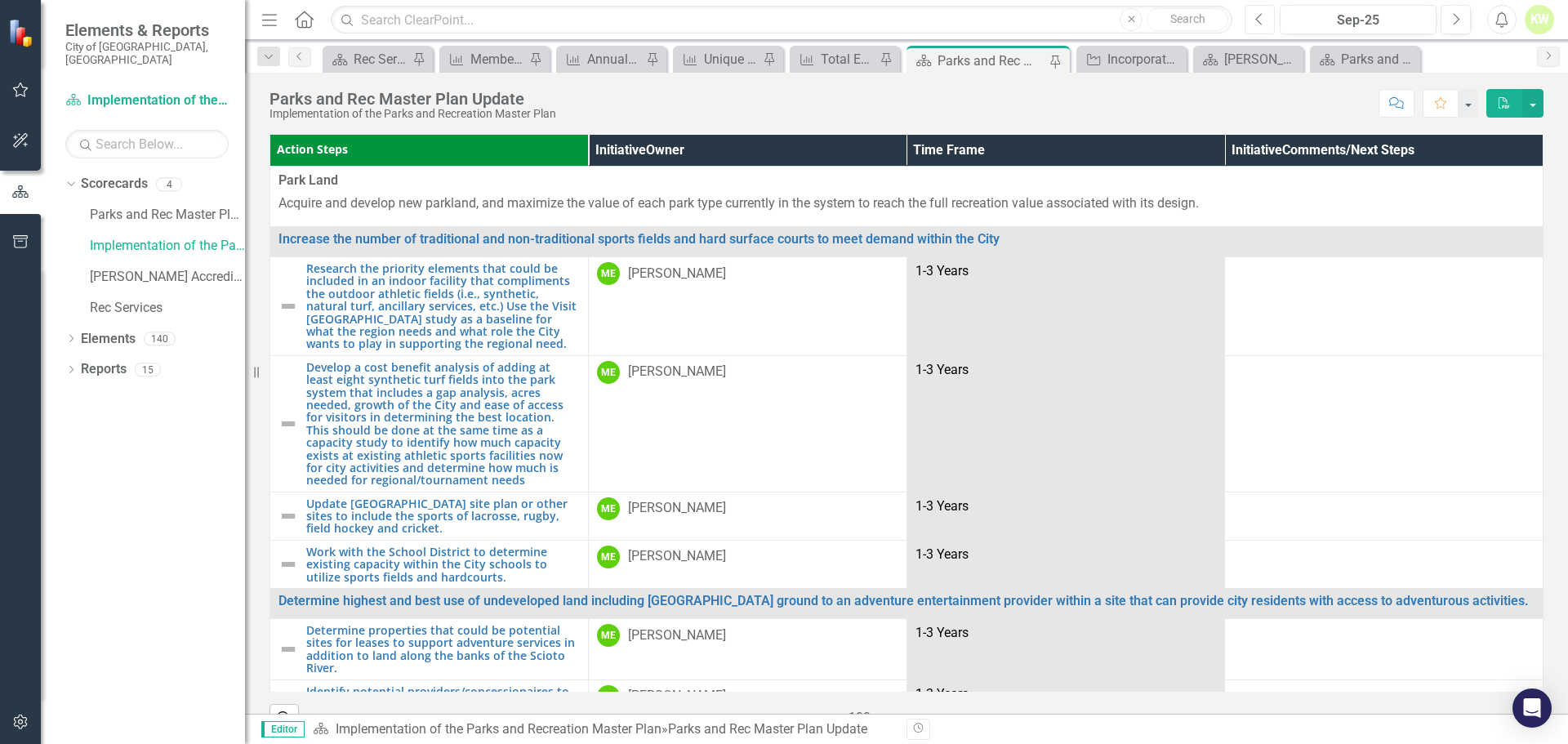
click at [1265, 26] on button "Previous" at bounding box center [1259, 19] width 30 height 29
click at [1261, 18] on icon "Previous" at bounding box center [1260, 19] width 9 height 15
click at [1450, 16] on button "Next" at bounding box center [1456, 19] width 30 height 29
click at [1510, 107] on icon "PDF" at bounding box center [1505, 103] width 15 height 11
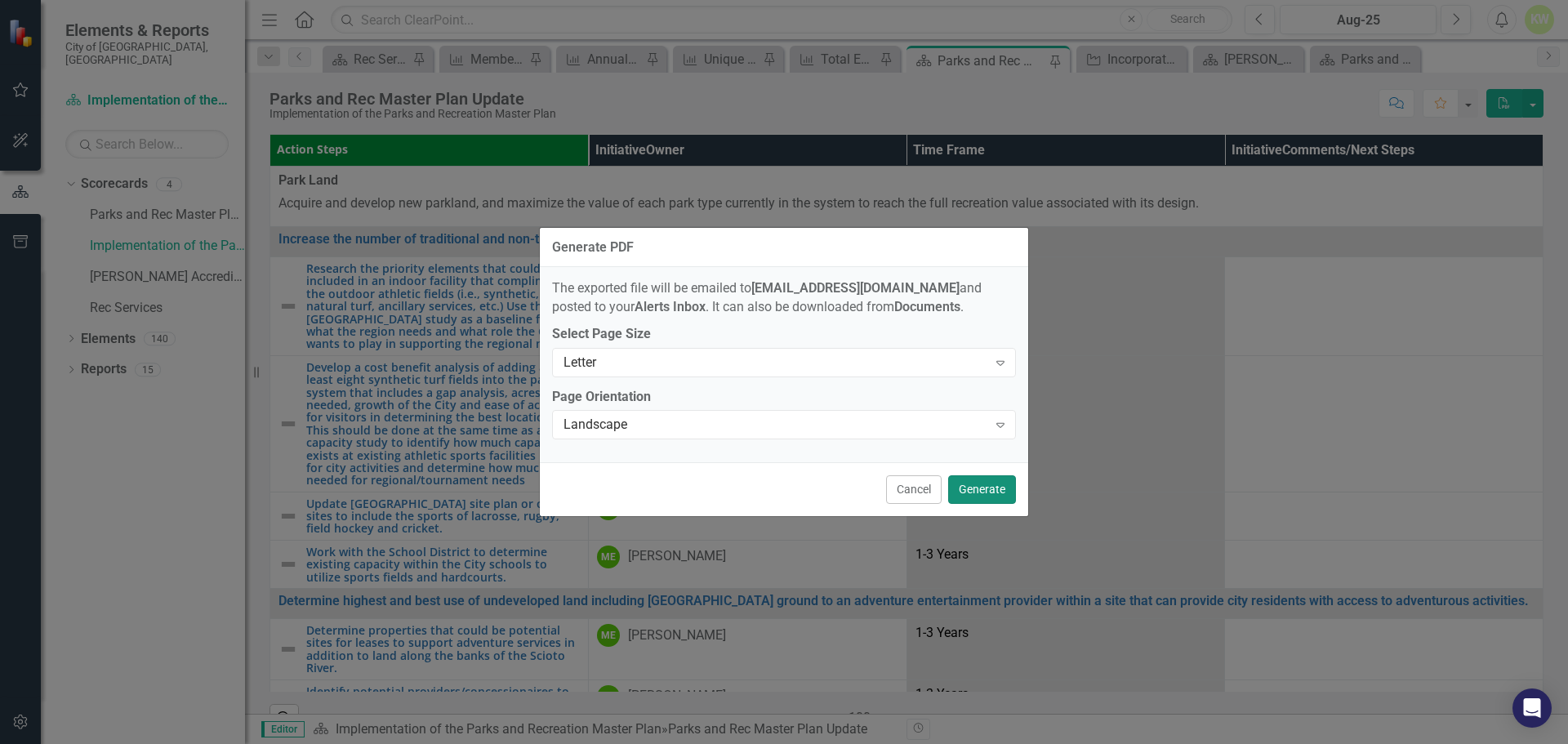
click at [977, 496] on button "Generate" at bounding box center [982, 490] width 68 height 28
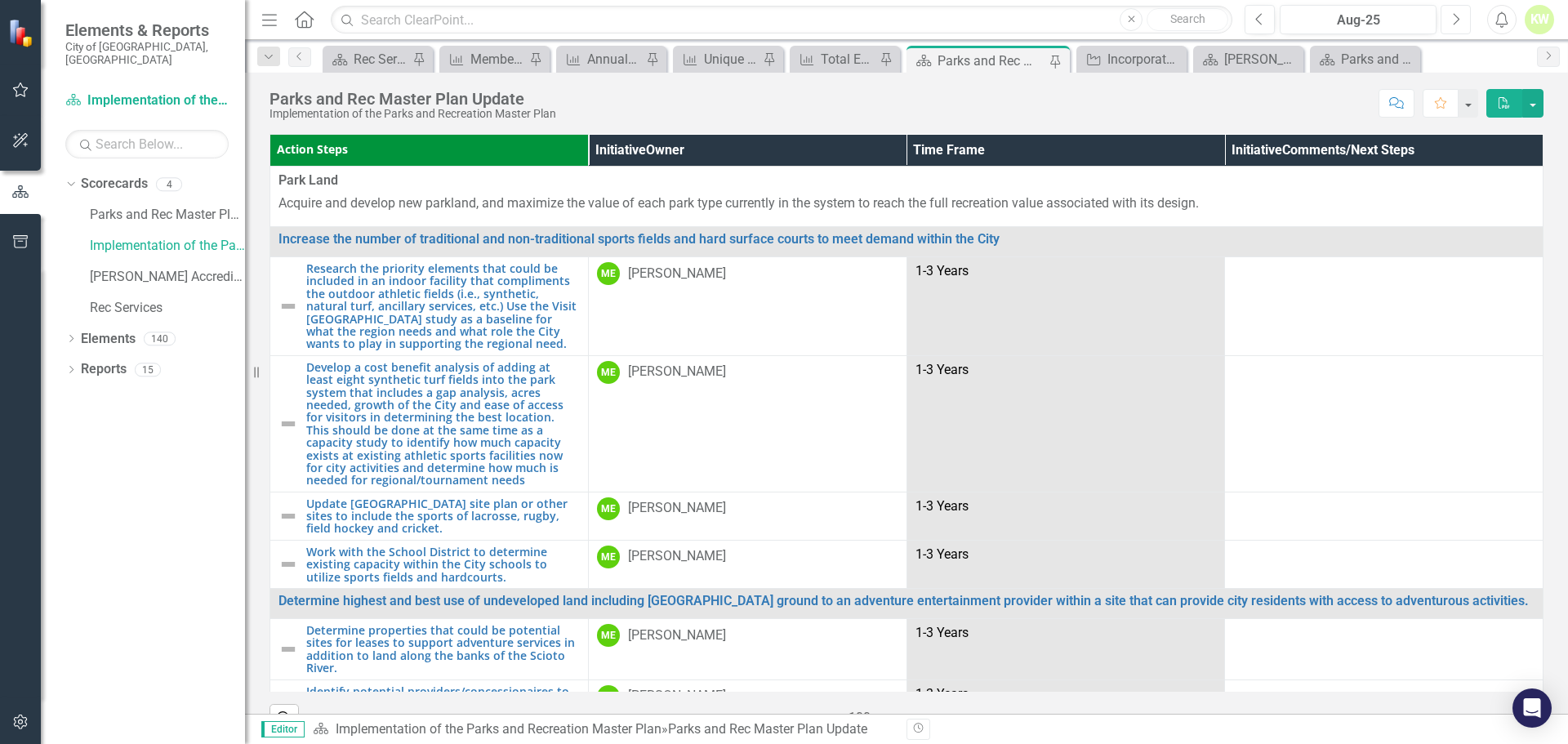
click at [1461, 26] on button "Next" at bounding box center [1456, 19] width 30 height 29
click at [1453, 20] on icon "Next" at bounding box center [1456, 19] width 9 height 15
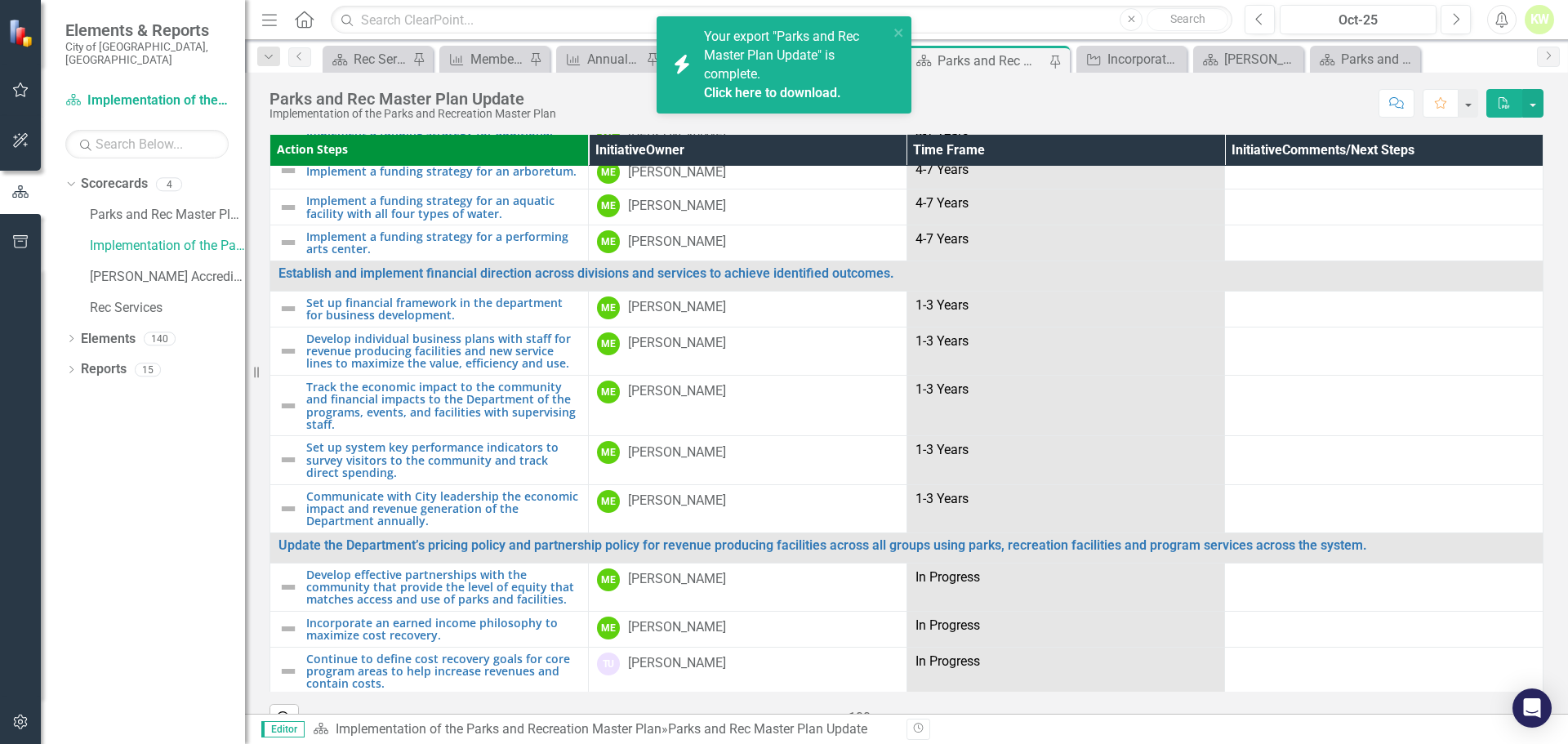
click at [740, 92] on link "Click here to download." at bounding box center [773, 92] width 137 height 16
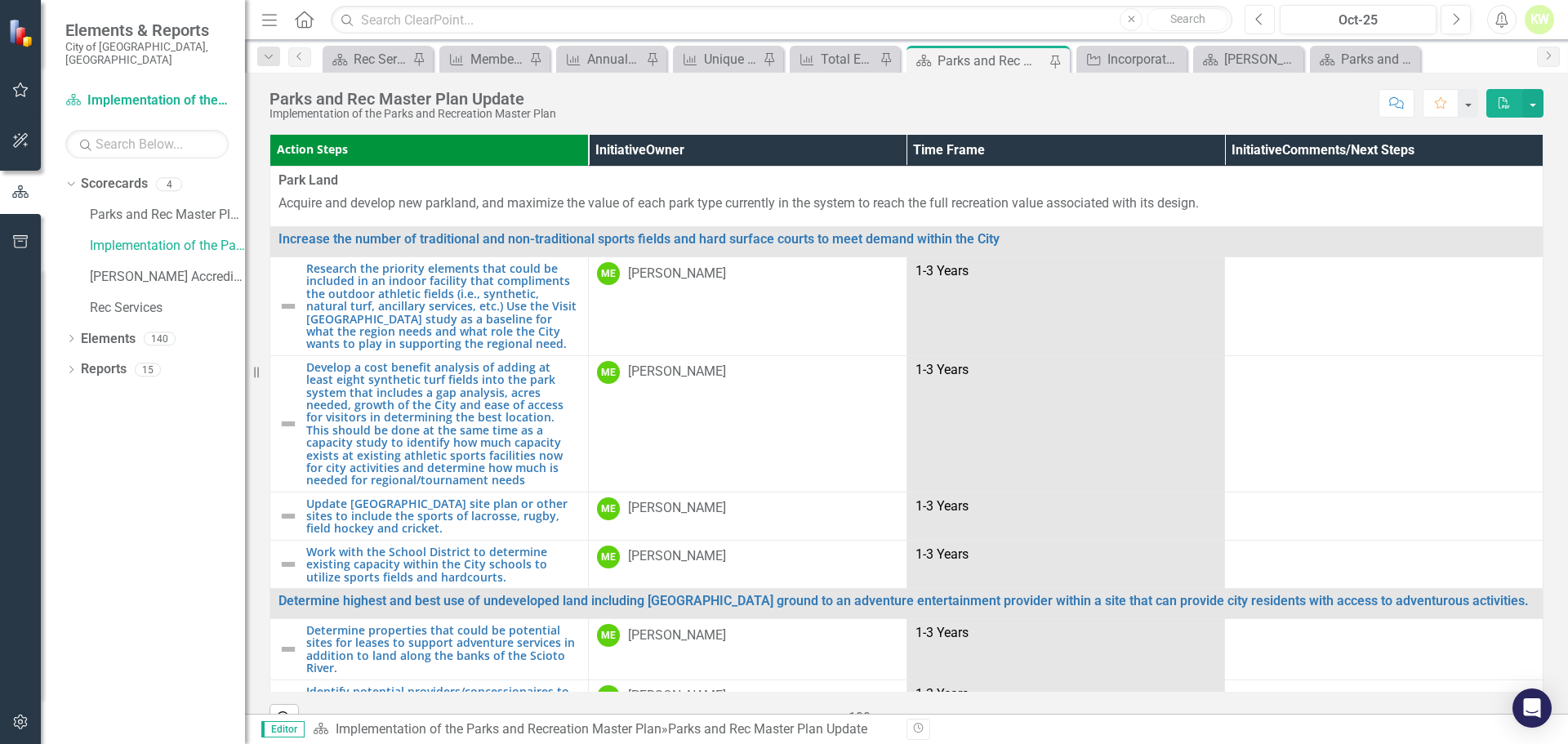
click at [1267, 22] on button "Previous" at bounding box center [1259, 19] width 30 height 29
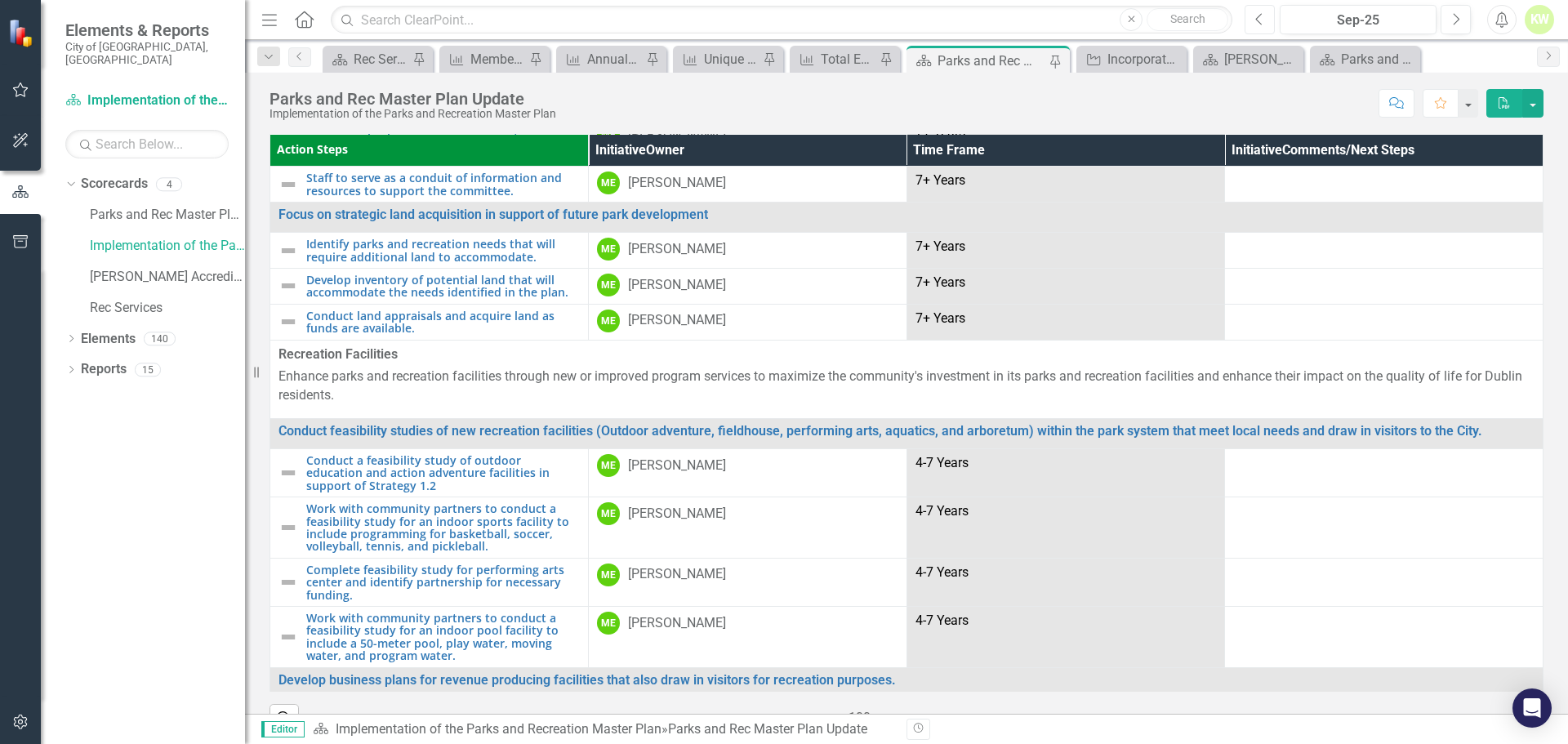
scroll to position [1344, 0]
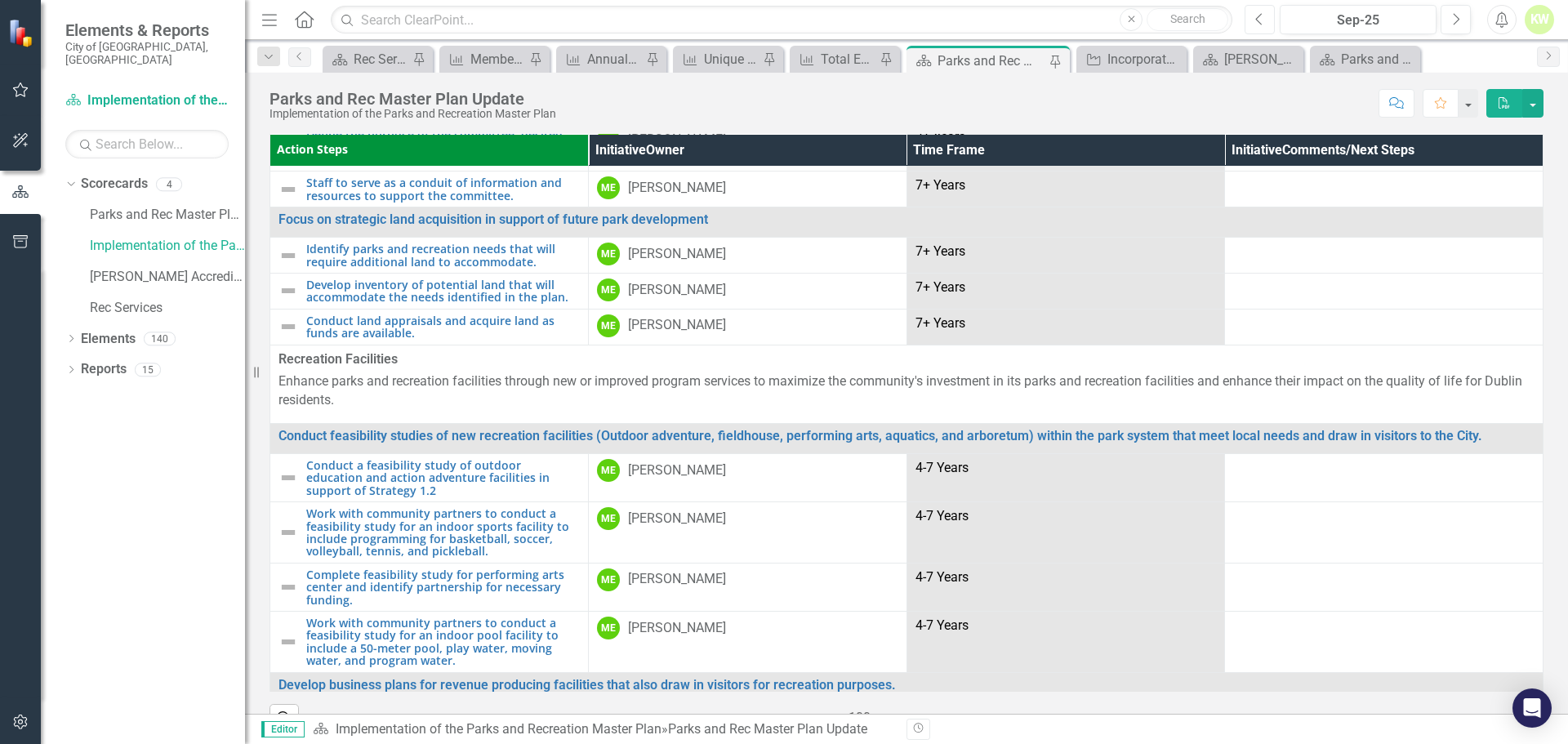
click at [1255, 23] on button "Previous" at bounding box center [1259, 19] width 30 height 29
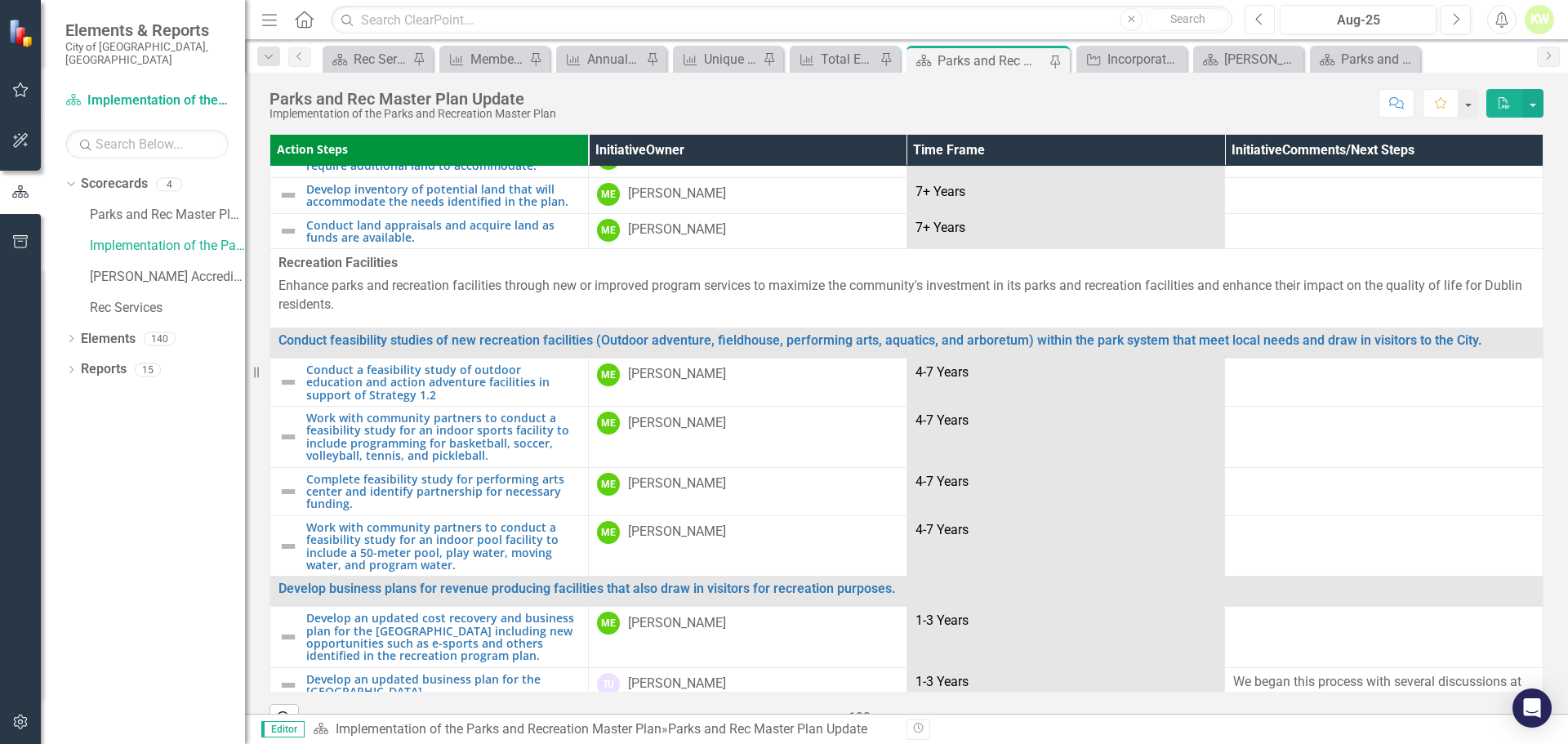
scroll to position [1797, 0]
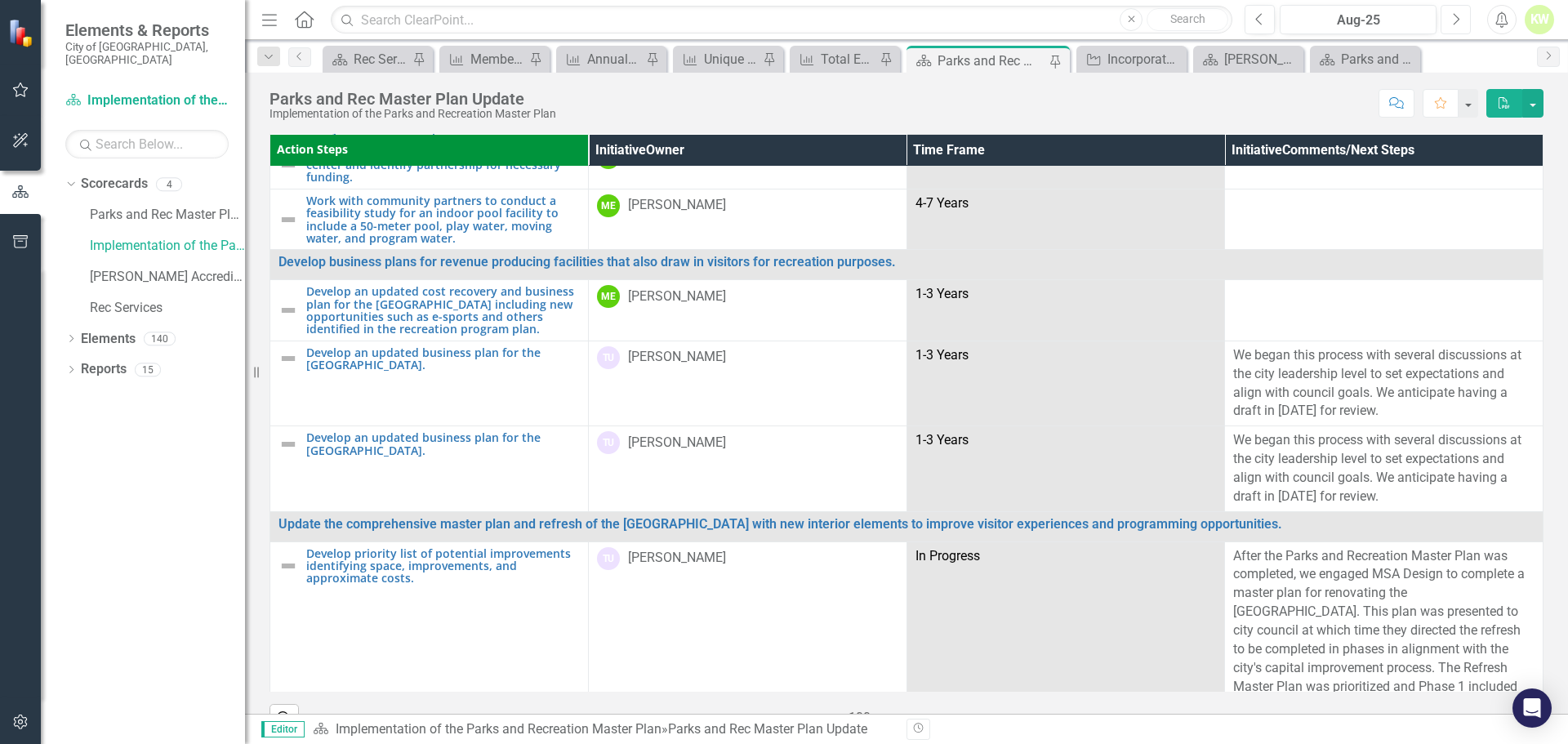
click at [1457, 17] on icon "button" at bounding box center [1457, 18] width 6 height 11
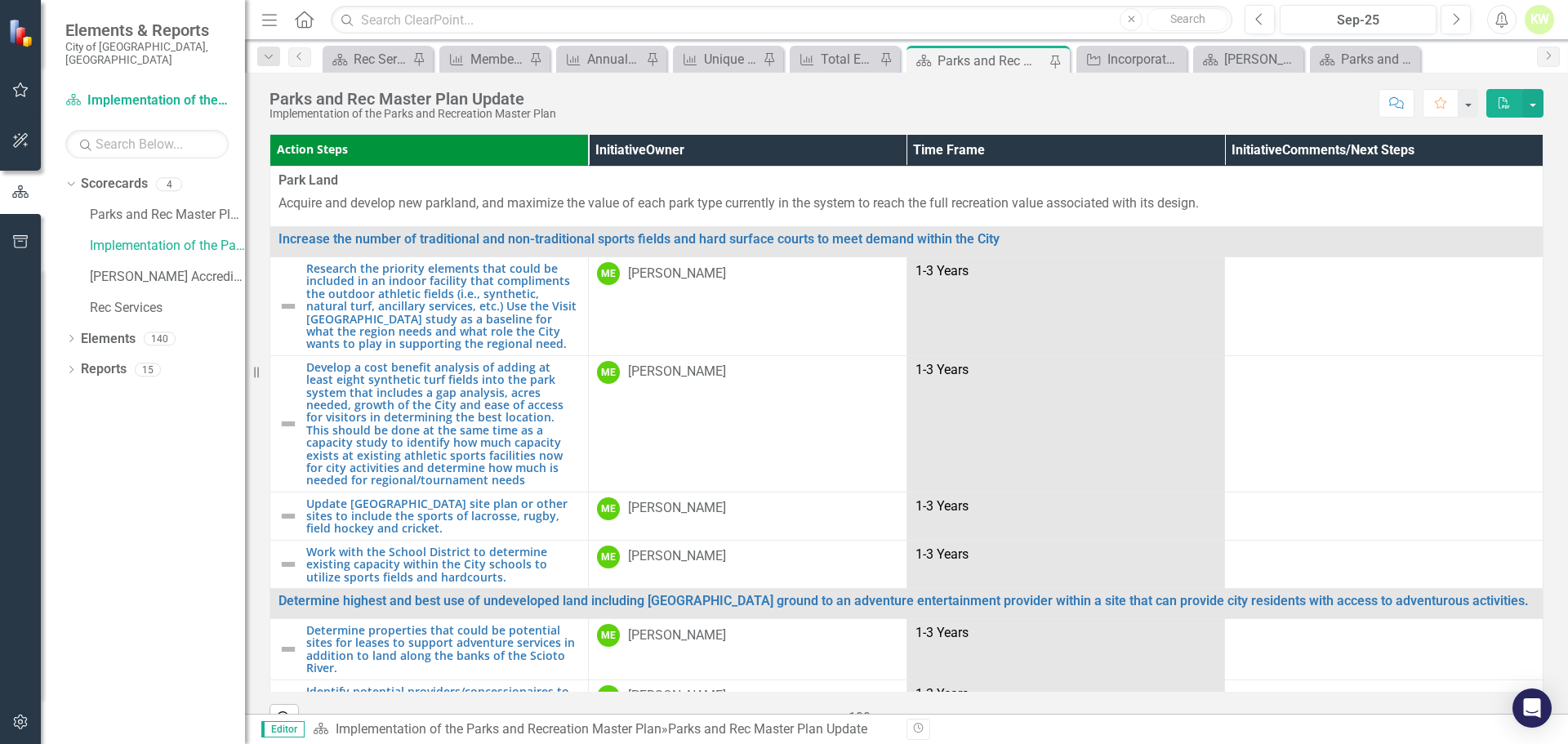
drag, startPoint x: 1517, startPoint y: 104, endPoint x: 1509, endPoint y: 107, distance: 8.5
click at [1509, 107] on icon "PDF" at bounding box center [1505, 103] width 15 height 11
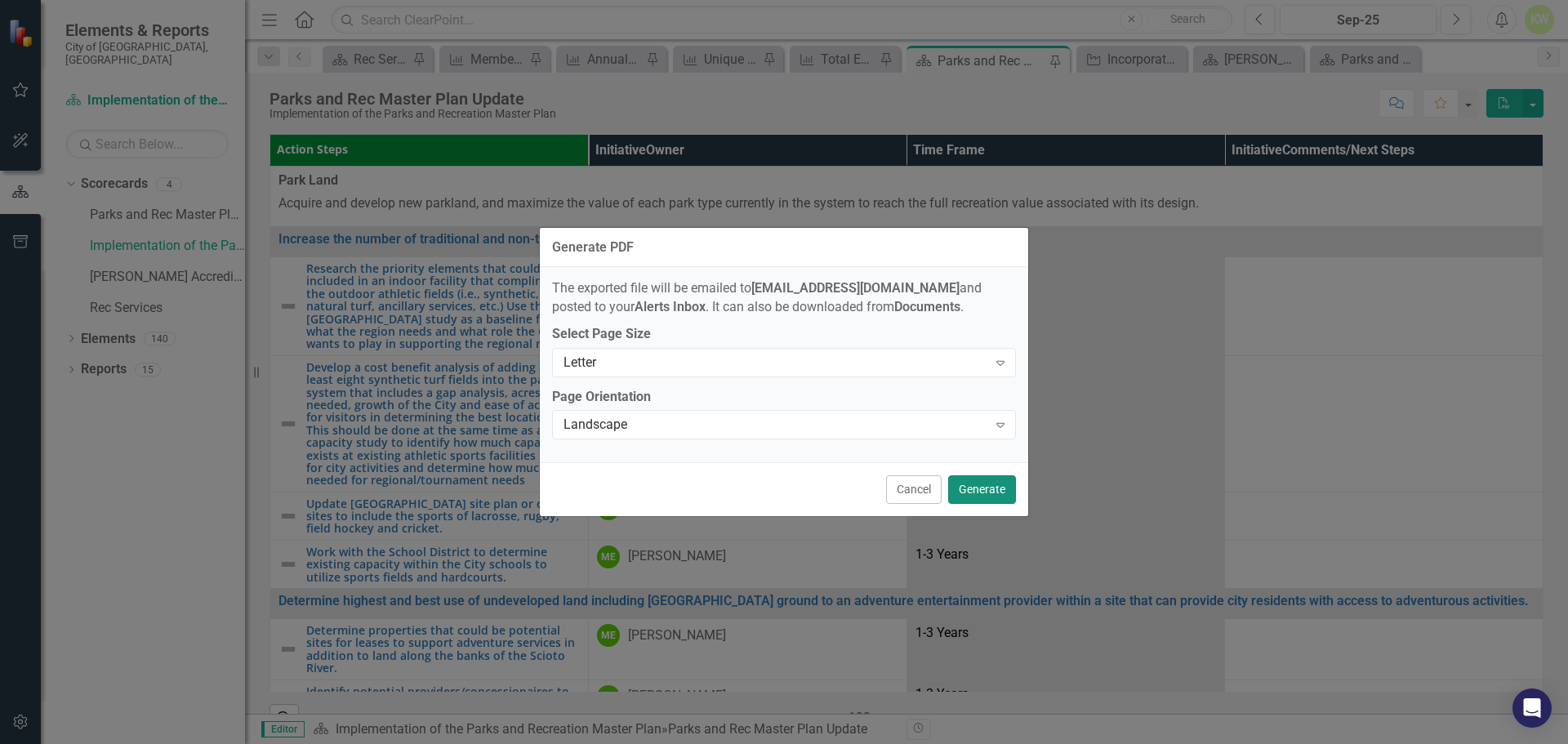
click at [989, 491] on button "Generate" at bounding box center [982, 490] width 68 height 28
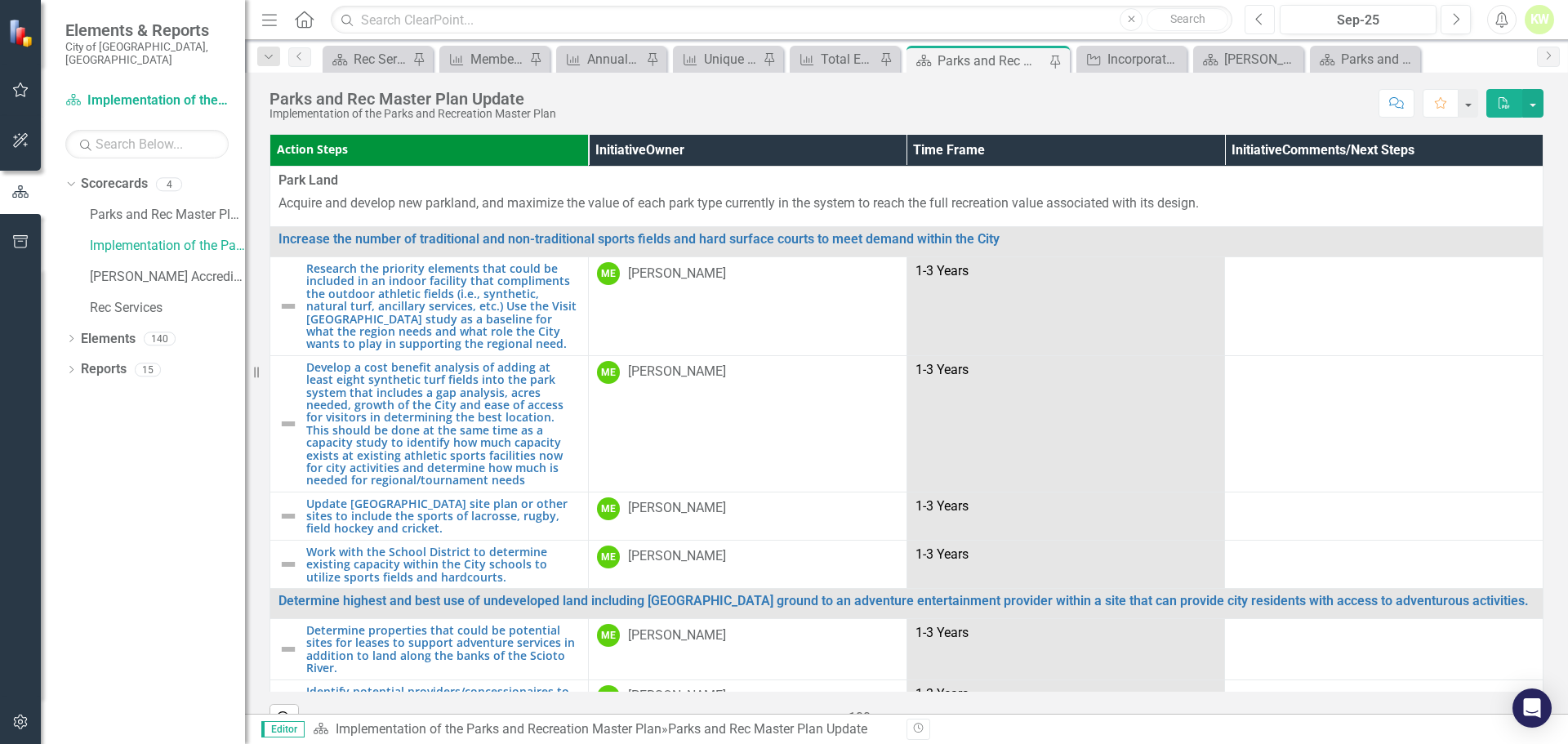
click at [1258, 25] on icon "Previous" at bounding box center [1260, 19] width 9 height 15
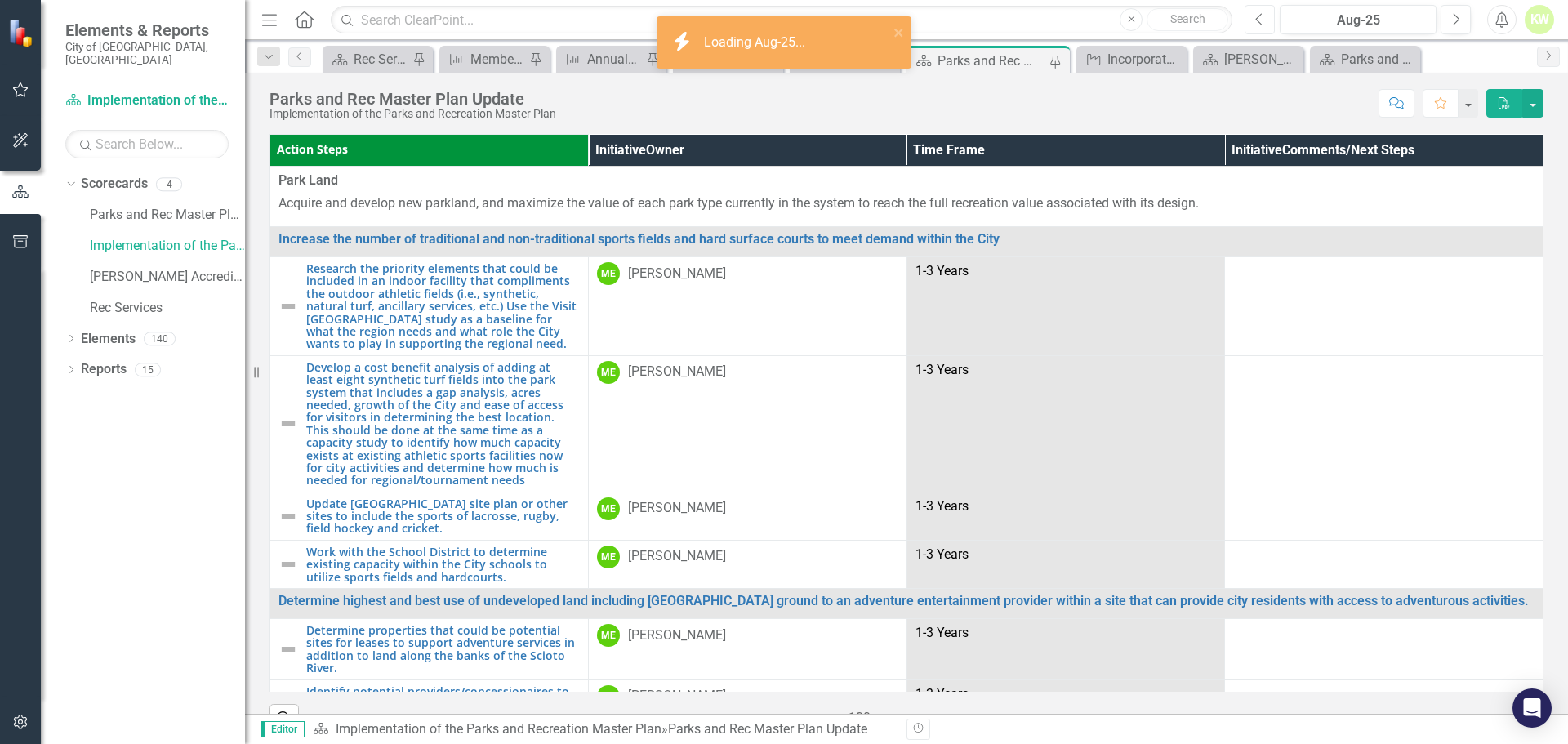
click at [1258, 25] on icon "Previous" at bounding box center [1260, 19] width 9 height 15
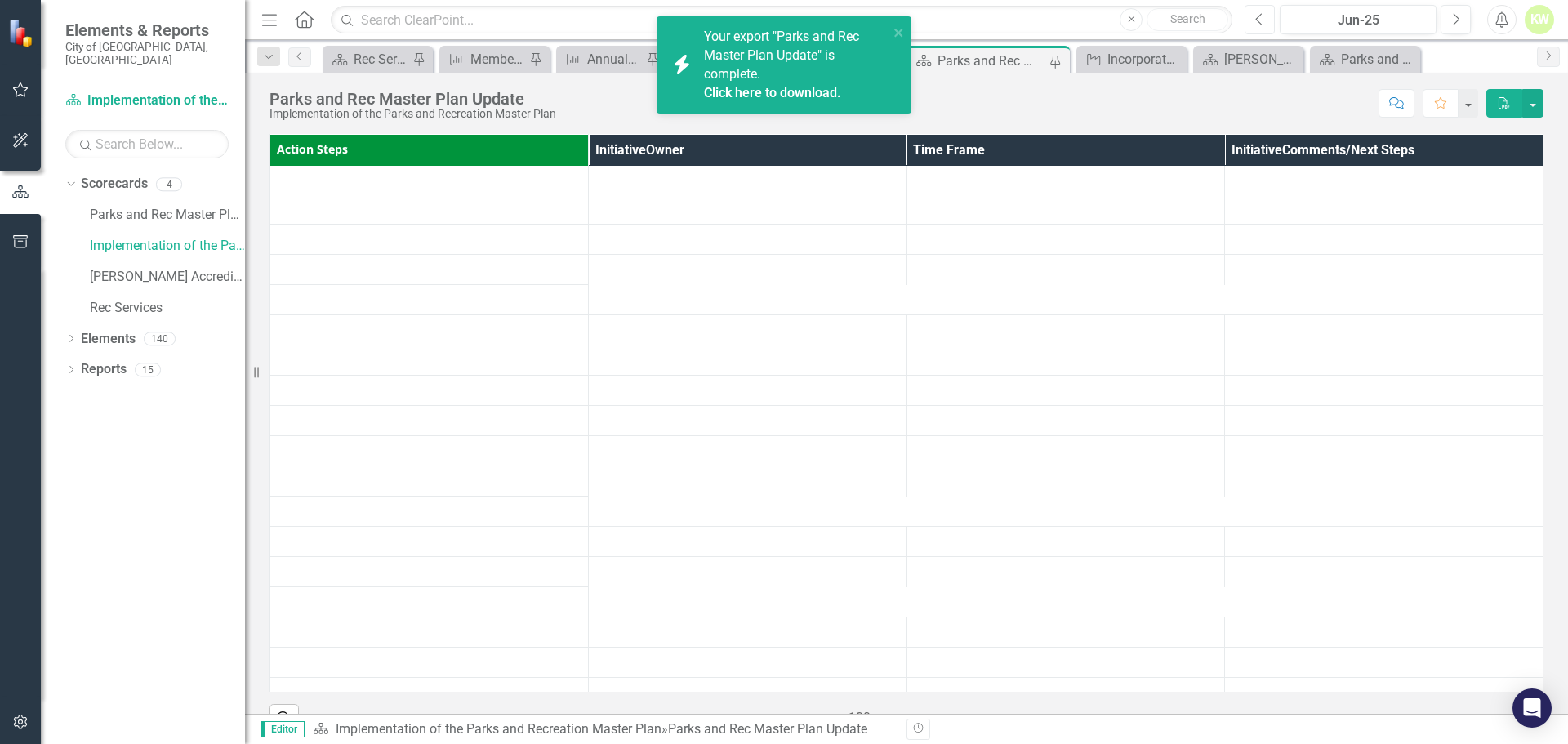
scroll to position [82, 0]
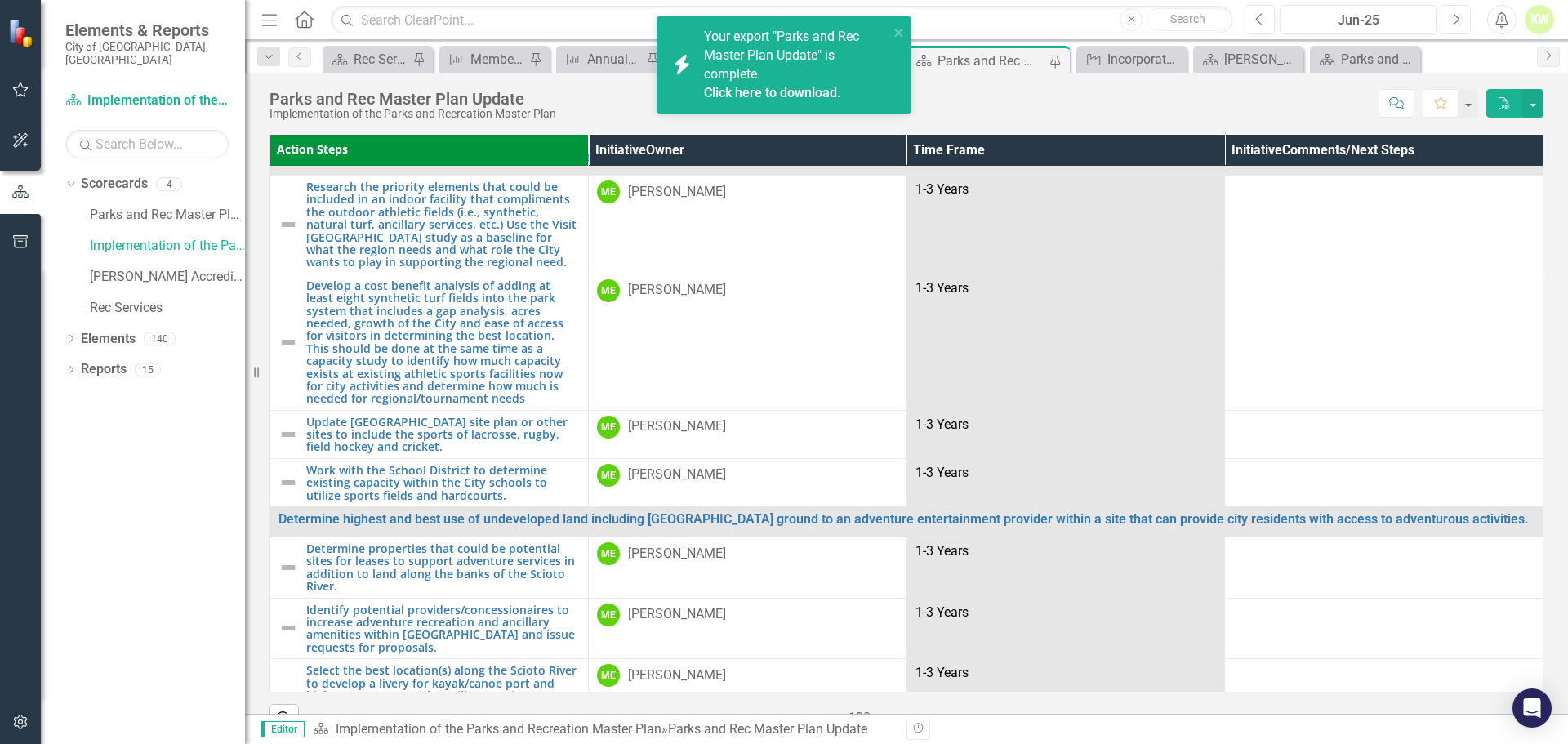
click at [1454, 27] on button "Next" at bounding box center [1456, 19] width 30 height 29
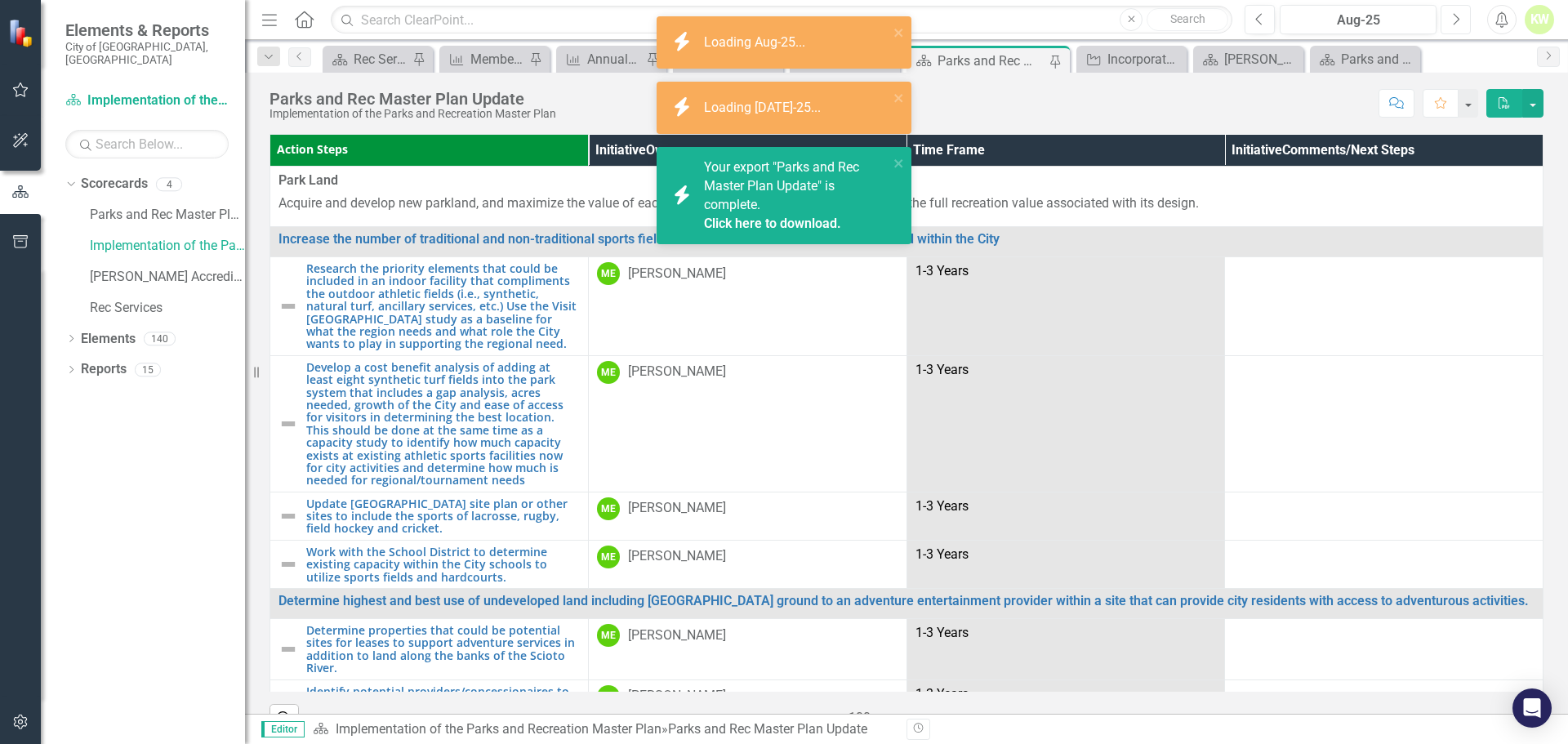
click at [1454, 27] on button "Next" at bounding box center [1456, 19] width 30 height 29
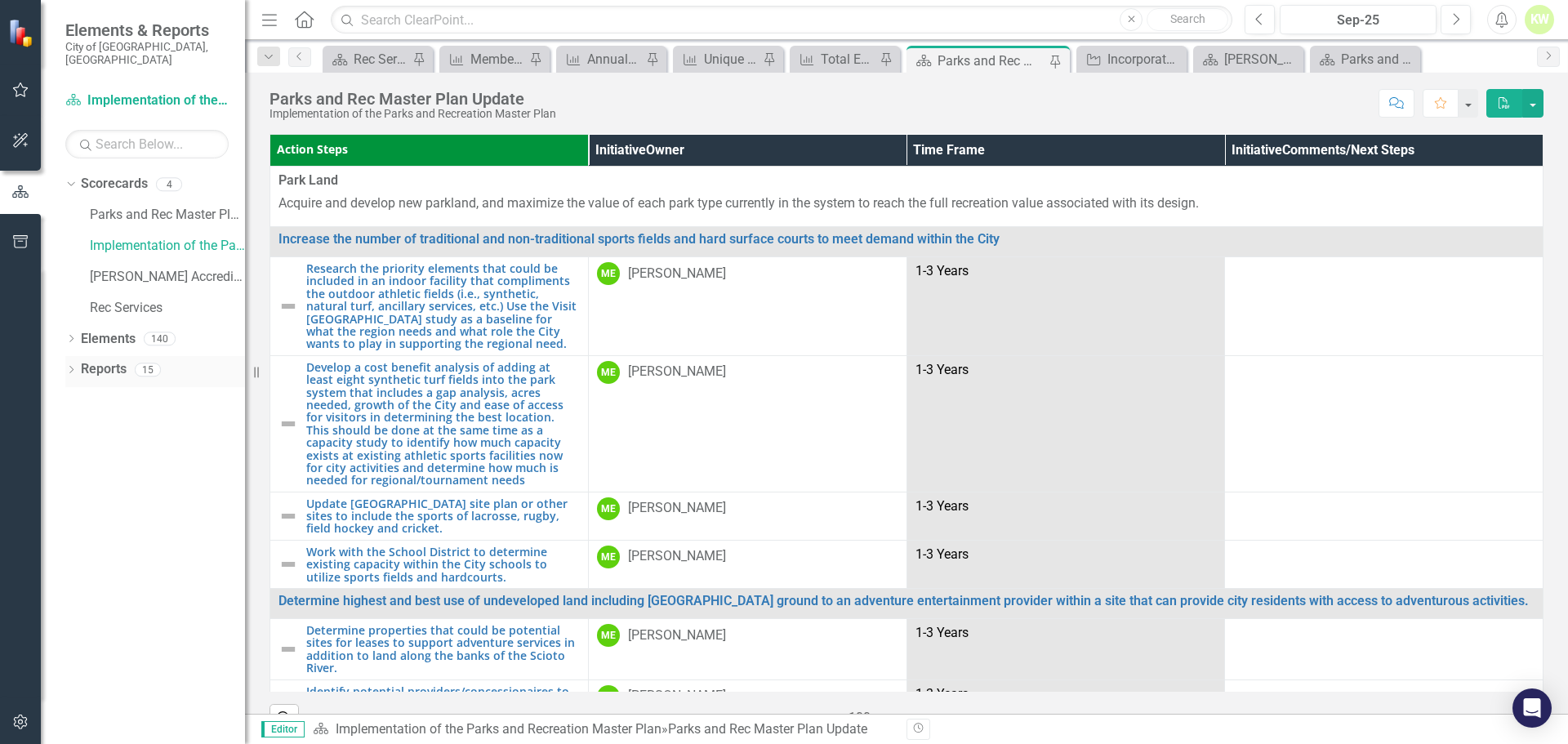
click at [70, 366] on icon "Dropdown" at bounding box center [71, 371] width 11 height 9
click at [70, 364] on icon "Dropdown" at bounding box center [69, 369] width 9 height 11
click at [70, 335] on icon "Dropdown" at bounding box center [71, 340] width 11 height 9
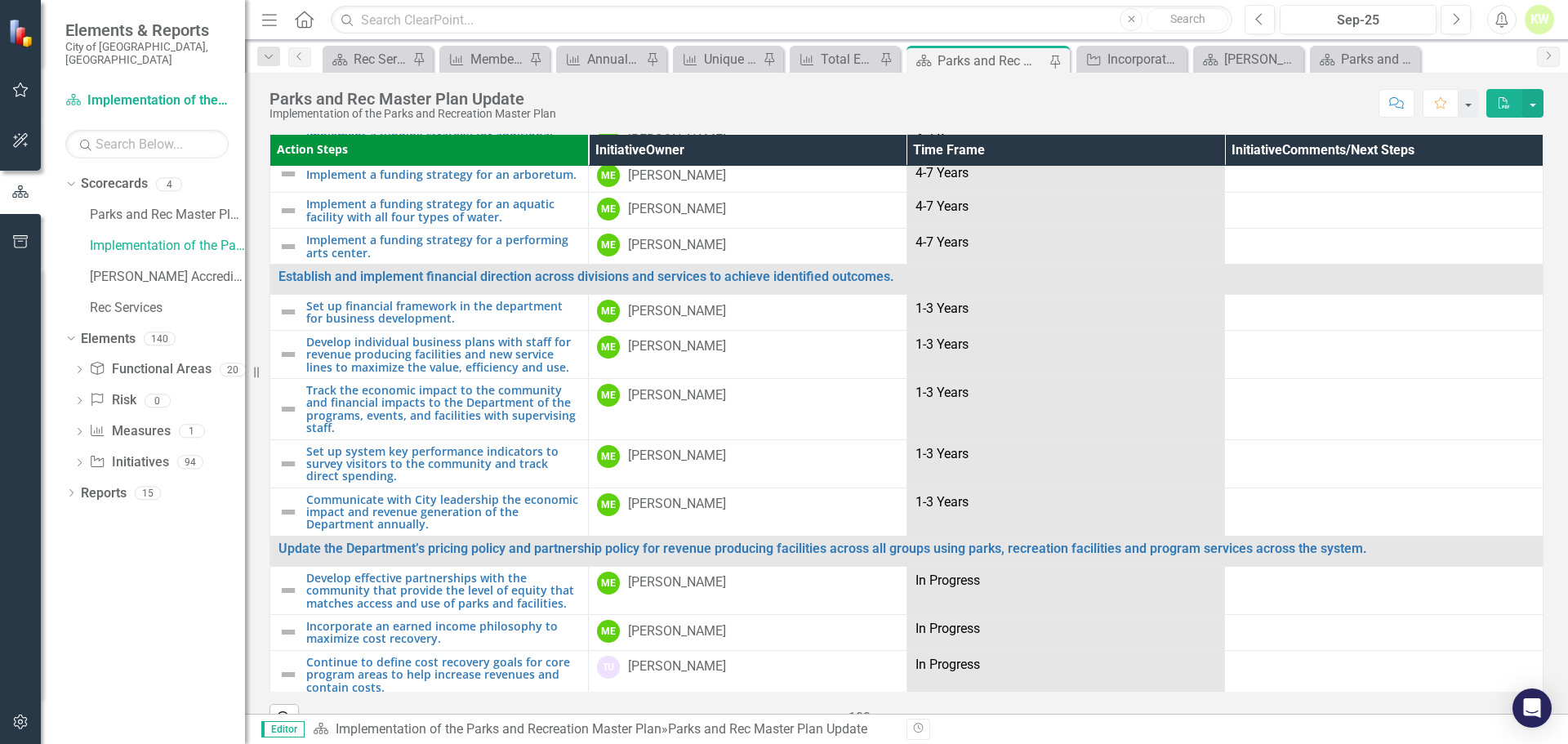
scroll to position [6000, 0]
